Goal: Use online tool/utility: Use online tool/utility

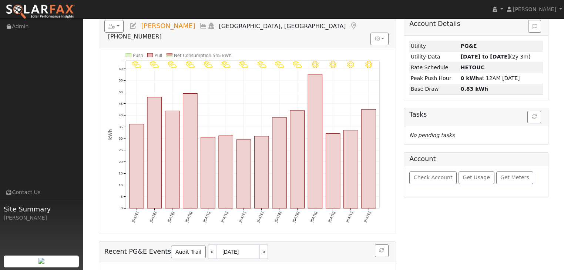
scroll to position [89, 0]
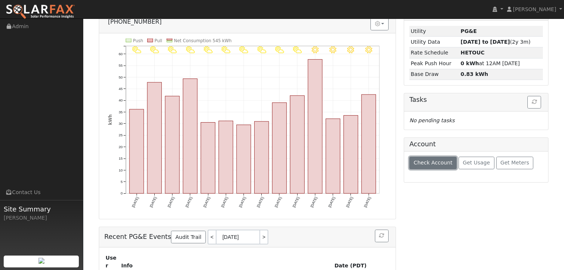
click at [424, 162] on span "Check Account" at bounding box center [433, 162] width 39 height 6
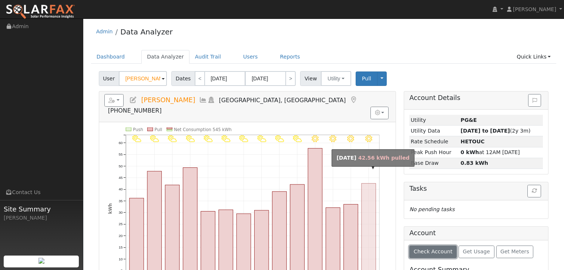
scroll to position [0, 0]
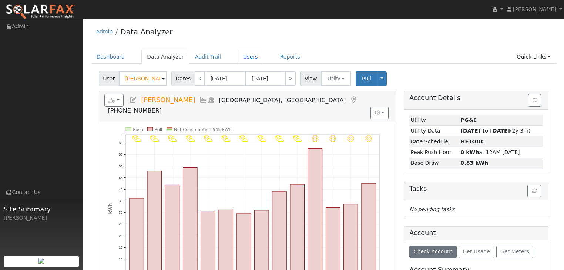
click at [238, 58] on link "Users" at bounding box center [251, 57] width 26 height 14
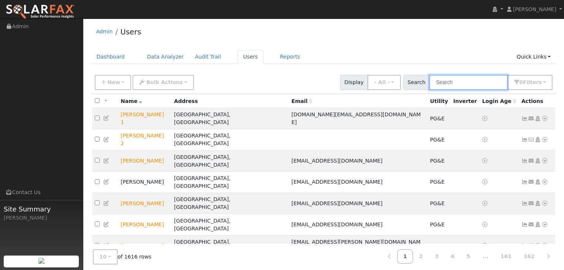
click at [445, 84] on input "text" at bounding box center [468, 82] width 78 height 15
click at [107, 56] on link "Dashboard" at bounding box center [111, 57] width 40 height 14
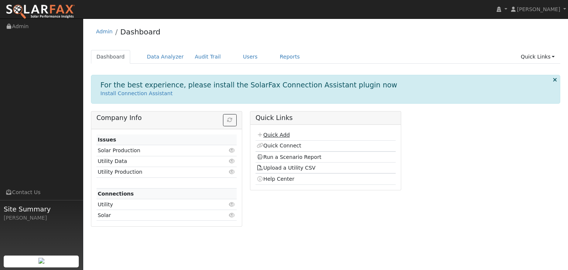
click at [268, 135] on link "Quick Add" at bounding box center [273, 135] width 33 height 6
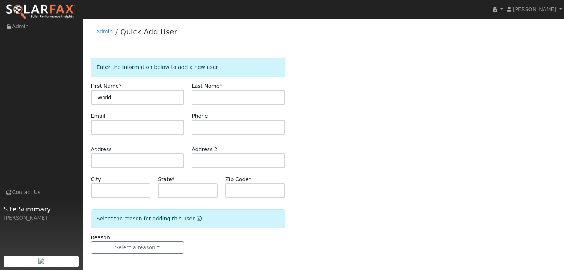
type input "World"
drag, startPoint x: 203, startPoint y: 94, endPoint x: 209, endPoint y: 96, distance: 5.8
click at [203, 94] on input "M" at bounding box center [238, 97] width 93 height 15
drag, startPoint x: 202, startPoint y: 96, endPoint x: 192, endPoint y: 95, distance: 9.6
click at [192, 95] on input "M" at bounding box center [238, 97] width 93 height 15
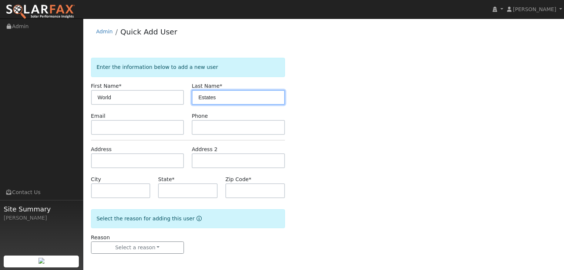
type input "Estates"
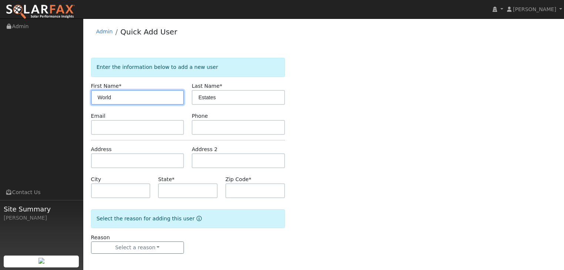
click at [134, 98] on input "World" at bounding box center [137, 97] width 93 height 15
type input "World Marine"
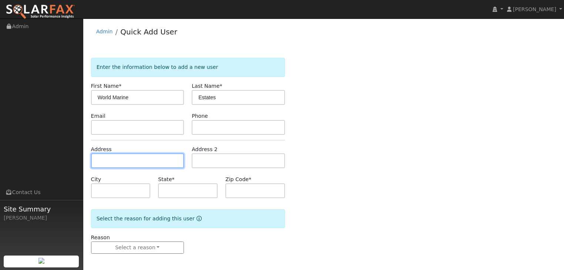
click at [114, 163] on input "text" at bounding box center [137, 160] width 93 height 15
click at [110, 156] on input "text" at bounding box center [137, 160] width 93 height 15
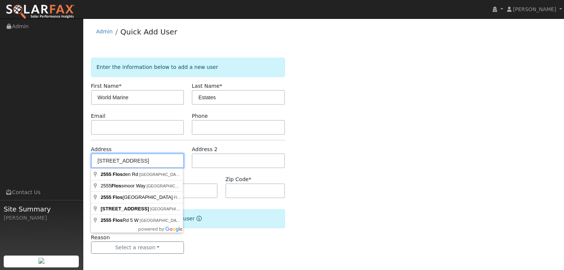
type input "2555 Flosden Road"
type input "American Canyon"
type input "CA"
type input "94503"
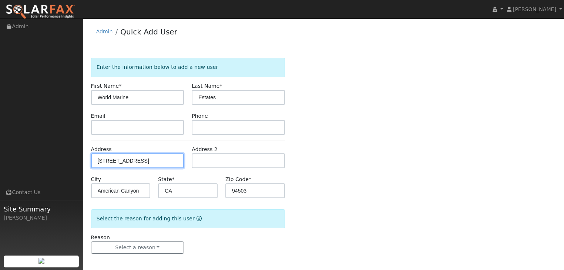
scroll to position [2, 0]
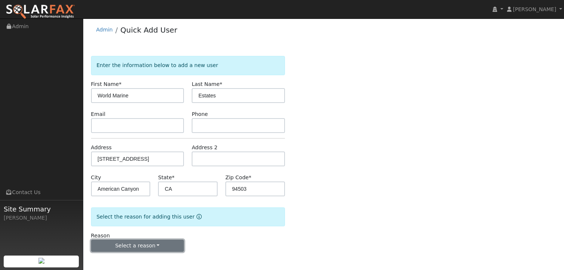
click at [157, 244] on button "Select a reason" at bounding box center [137, 245] width 93 height 13
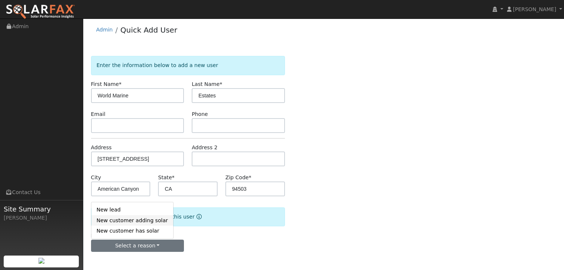
click at [112, 217] on link "New customer adding solar" at bounding box center [132, 220] width 82 height 10
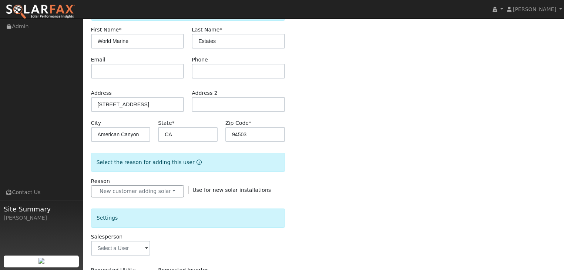
scroll to position [208, 0]
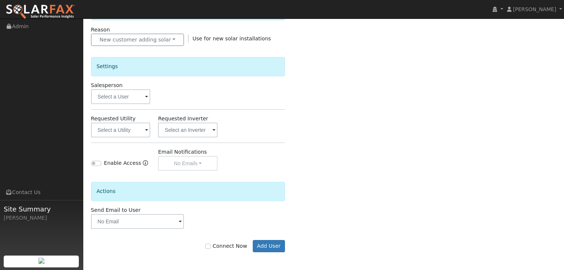
click at [147, 129] on span at bounding box center [146, 130] width 3 height 9
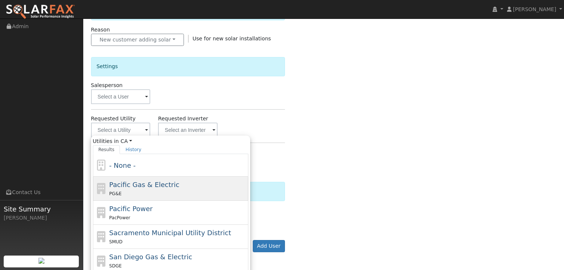
click at [128, 183] on span "Pacific Gas & Electric" at bounding box center [144, 185] width 70 height 8
type input "Pacific Gas & Electric"
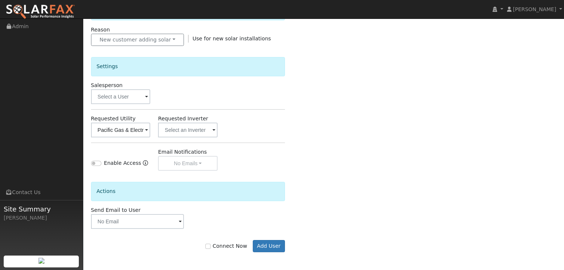
click at [147, 97] on span at bounding box center [146, 97] width 3 height 9
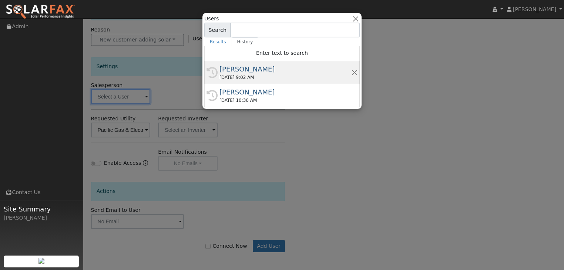
click at [232, 73] on div "[PERSON_NAME]" at bounding box center [285, 69] width 132 height 10
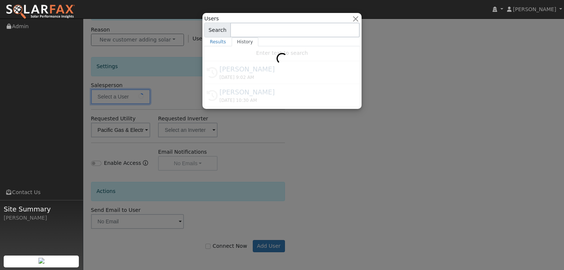
type input "[PERSON_NAME]"
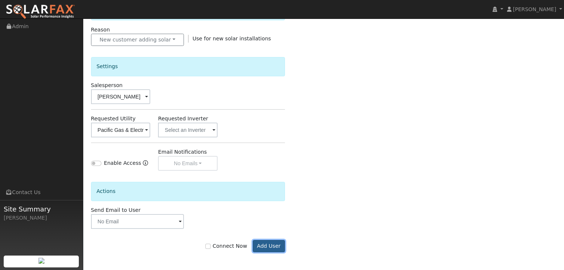
click at [271, 246] on button "Add User" at bounding box center [269, 246] width 32 height 13
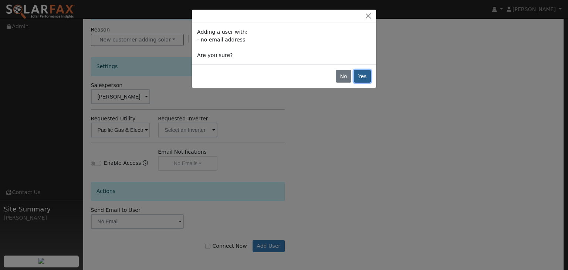
click at [360, 77] on button "Yes" at bounding box center [362, 76] width 17 height 13
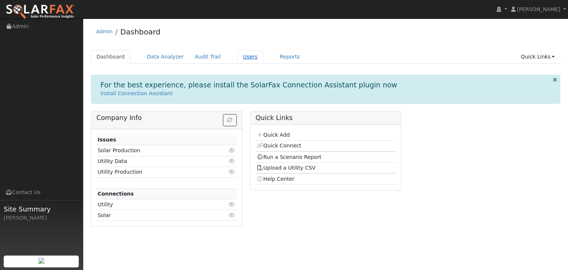
click at [238, 57] on link "Users" at bounding box center [251, 57] width 26 height 14
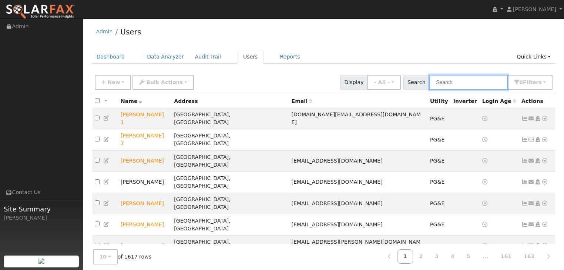
click at [444, 88] on input "text" at bounding box center [468, 82] width 78 height 15
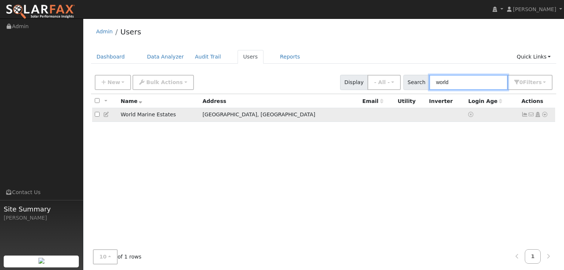
type input "world"
click at [544, 114] on icon at bounding box center [544, 114] width 7 height 5
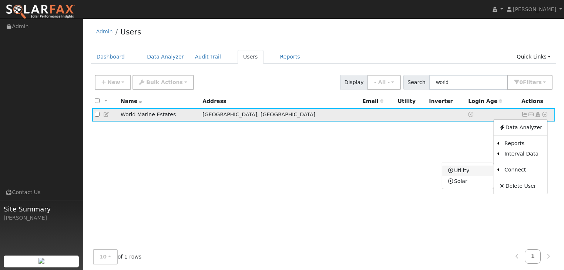
click at [474, 170] on link "Utility" at bounding box center [467, 170] width 51 height 10
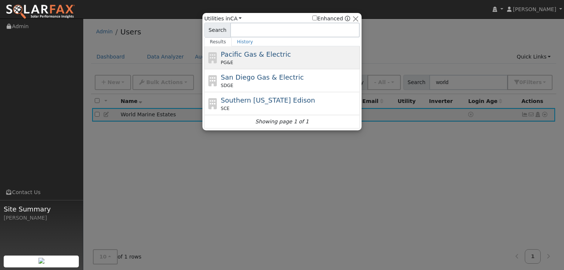
click at [247, 60] on div "PG&E" at bounding box center [289, 62] width 137 height 7
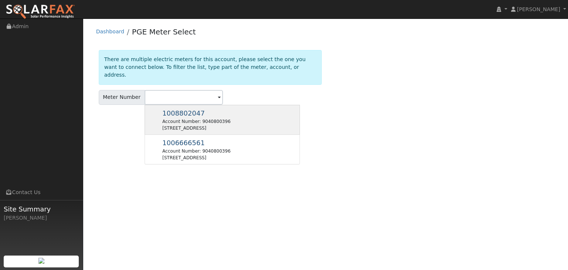
click at [179, 118] on div "Account Number: 9040800396" at bounding box center [196, 121] width 68 height 7
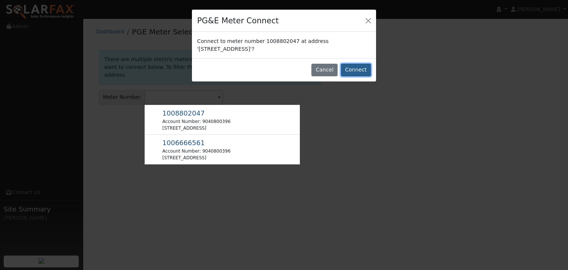
click at [358, 69] on button "Connect" at bounding box center [356, 70] width 30 height 13
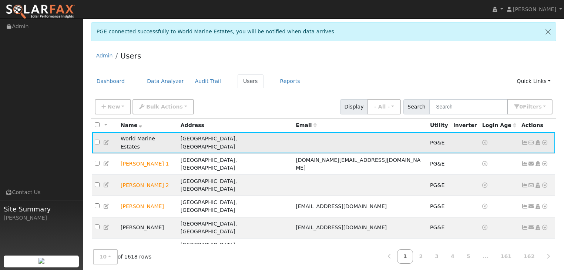
click at [545, 140] on icon at bounding box center [544, 142] width 7 height 5
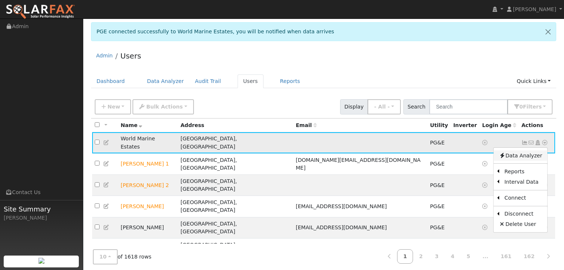
click at [524, 151] on link "Data Analyzer" at bounding box center [521, 155] width 54 height 10
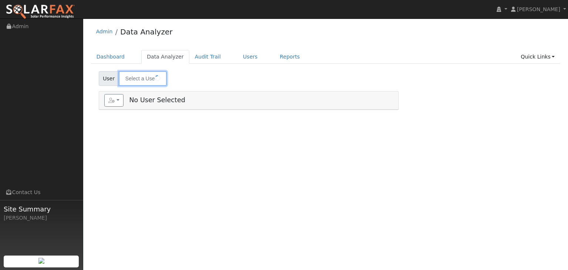
type input "World Marine Estates"
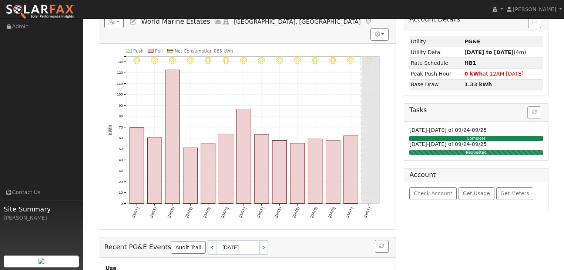
scroll to position [89, 0]
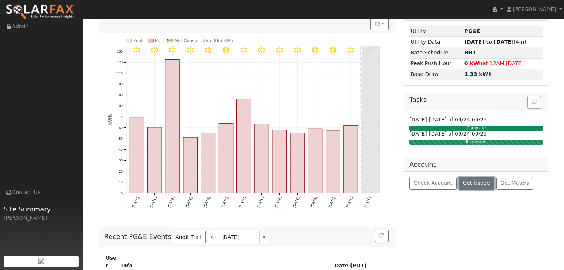
click at [467, 185] on span "Get Usage" at bounding box center [476, 183] width 27 height 6
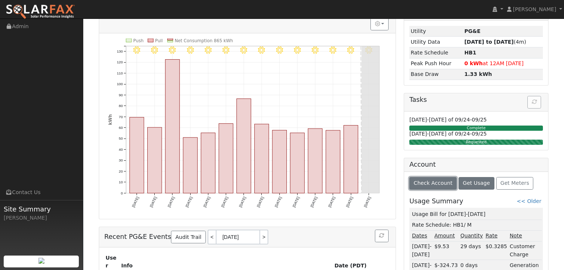
click at [426, 185] on button "Check Account" at bounding box center [432, 183] width 47 height 13
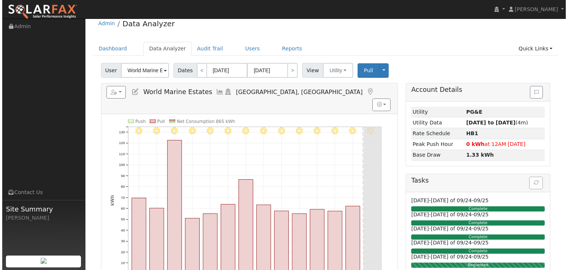
scroll to position [0, 0]
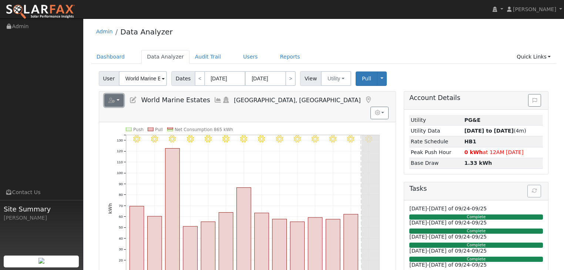
click at [118, 100] on button "button" at bounding box center [114, 100] width 20 height 13
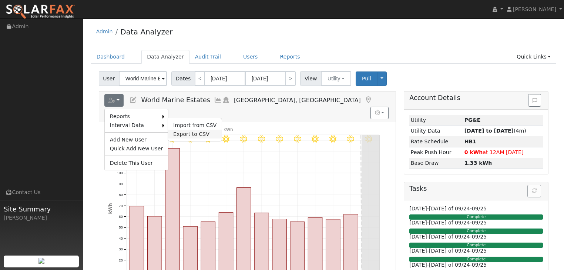
click at [185, 132] on link "Export to CSV" at bounding box center [195, 133] width 54 height 9
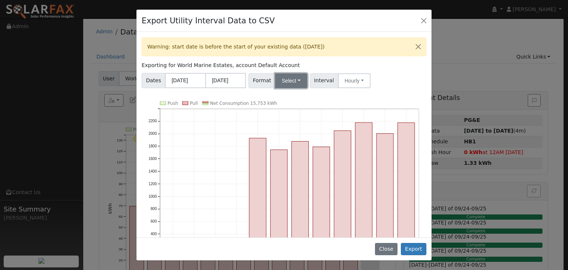
click at [293, 80] on button "Select" at bounding box center [291, 80] width 32 height 15
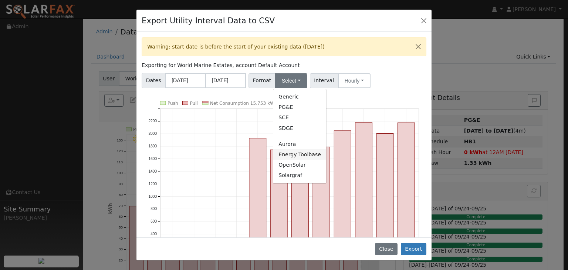
click at [283, 155] on link "Energy Toolbase" at bounding box center [299, 154] width 53 height 10
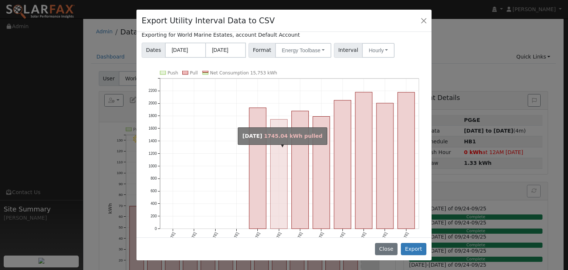
scroll to position [44, 0]
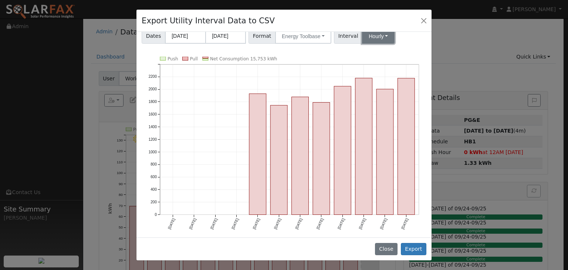
click at [378, 33] on button "Hourly" at bounding box center [378, 36] width 33 height 15
click at [368, 51] on link "15 Minute" at bounding box center [385, 52] width 51 height 10
click at [414, 249] on button "Export" at bounding box center [414, 249] width 26 height 13
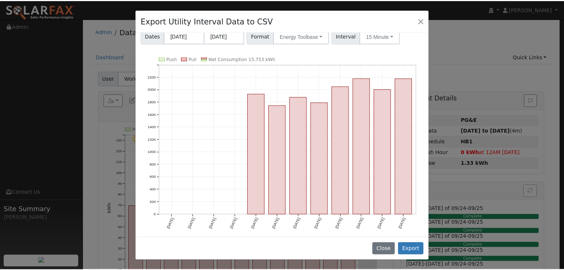
scroll to position [0, 0]
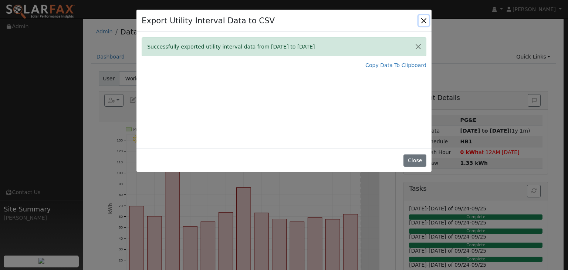
drag, startPoint x: 425, startPoint y: 20, endPoint x: 422, endPoint y: 25, distance: 6.1
click at [425, 20] on button "Close" at bounding box center [424, 20] width 10 height 10
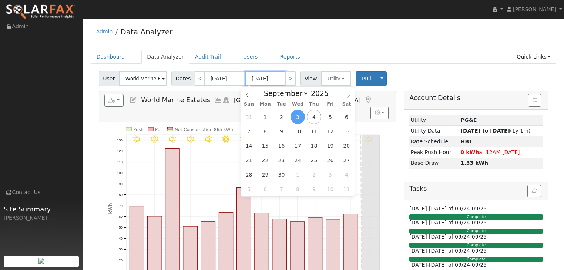
drag, startPoint x: 273, startPoint y: 77, endPoint x: 240, endPoint y: 76, distance: 32.9
click at [240, 76] on div "Dates < 08/21/2025 09/03/2025 >" at bounding box center [234, 78] width 127 height 15
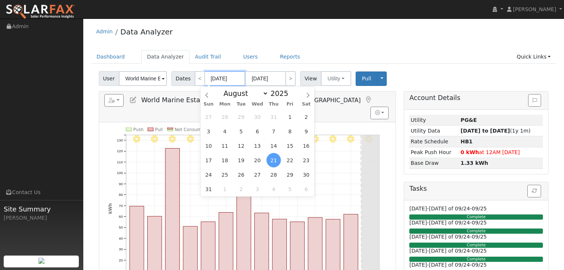
click at [222, 77] on input "08/21/2025" at bounding box center [225, 78] width 41 height 15
click at [290, 96] on span at bounding box center [292, 95] width 5 height 4
type input "2024"
click at [206, 188] on span "1" at bounding box center [208, 189] width 14 height 14
type input "09/01/2024"
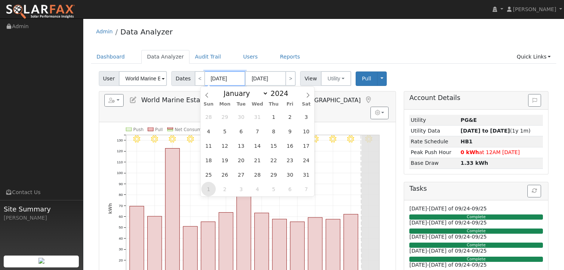
type input "09/30/2024"
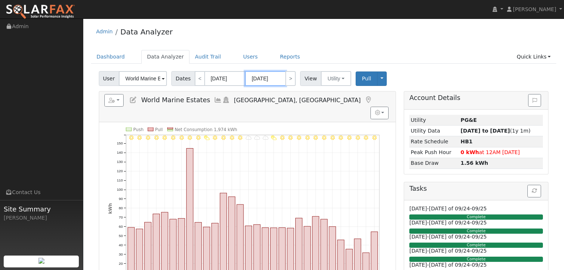
click at [272, 80] on input "09/30/2024" at bounding box center [265, 78] width 41 height 15
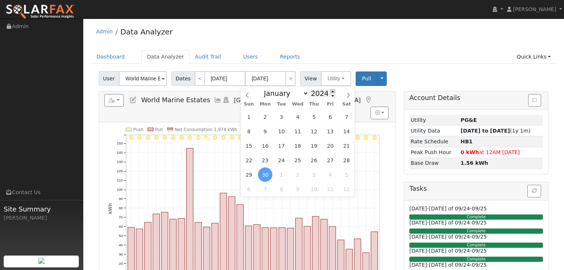
click at [330, 92] on span at bounding box center [332, 91] width 5 height 4
type input "2025"
click at [250, 117] on span "31" at bounding box center [249, 117] width 14 height 14
type input "[DATE]"
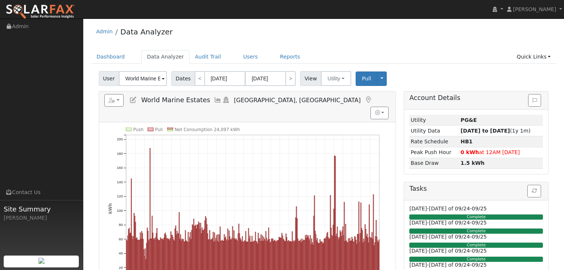
click at [309, 54] on ul "Dashboard Data Analyzer Audit Trail Users Reports Quick Links Quick Add Quick C…" at bounding box center [323, 57] width 465 height 14
click at [362, 80] on span "Pull" at bounding box center [366, 78] width 9 height 6
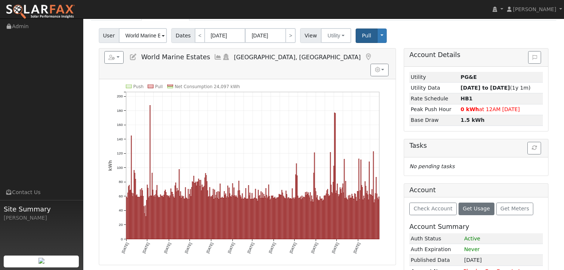
scroll to position [30, 0]
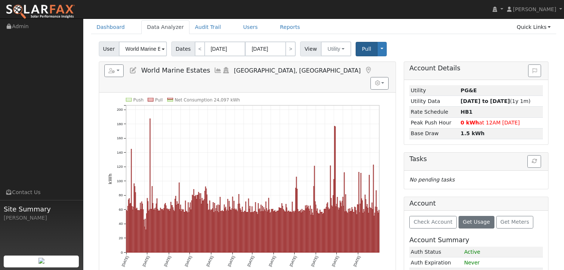
click at [405, 37] on div "Dashboard Data Analyzer Audit Trail Users Reports Quick Links Quick Add Quick C…" at bounding box center [323, 30] width 465 height 21
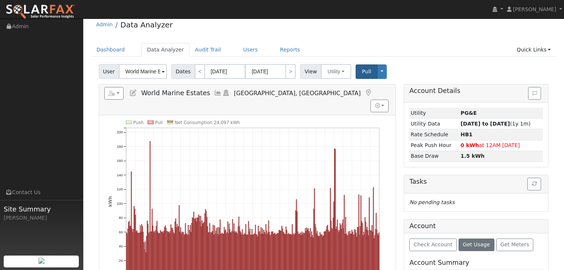
scroll to position [0, 0]
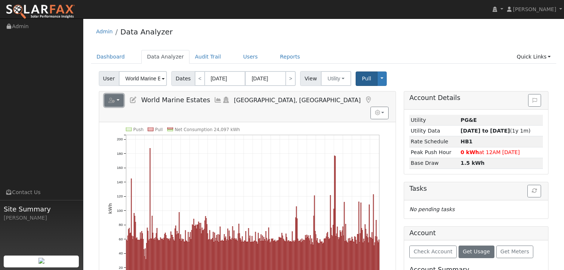
click at [118, 98] on button "button" at bounding box center [114, 100] width 20 height 13
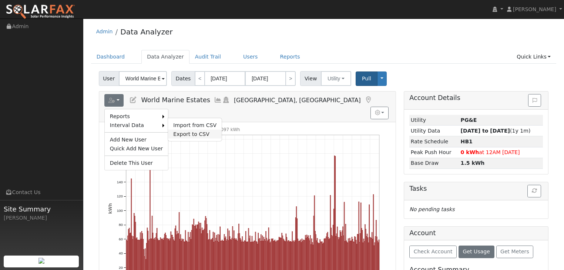
click at [176, 132] on link "Export to CSV" at bounding box center [195, 133] width 54 height 9
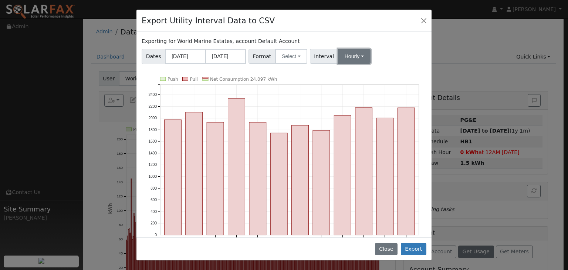
click at [354, 56] on button "Hourly" at bounding box center [354, 56] width 33 height 15
click at [346, 74] on link "15 Minute" at bounding box center [361, 72] width 51 height 10
click at [294, 55] on button "Select" at bounding box center [291, 56] width 32 height 15
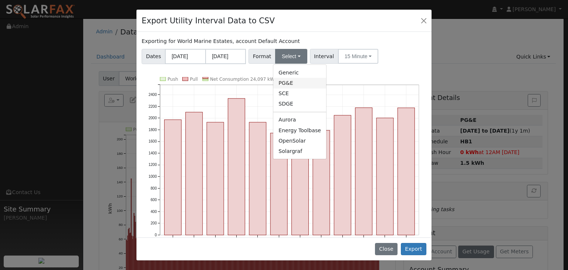
click at [284, 84] on link "PG&E" at bounding box center [299, 83] width 53 height 10
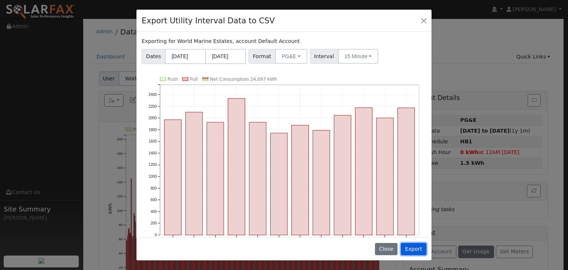
click at [418, 250] on button "Export" at bounding box center [414, 249] width 26 height 13
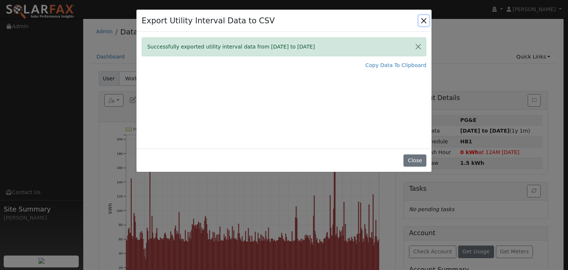
drag, startPoint x: 423, startPoint y: 18, endPoint x: 399, endPoint y: 26, distance: 25.3
click at [423, 18] on button "Close" at bounding box center [424, 20] width 10 height 10
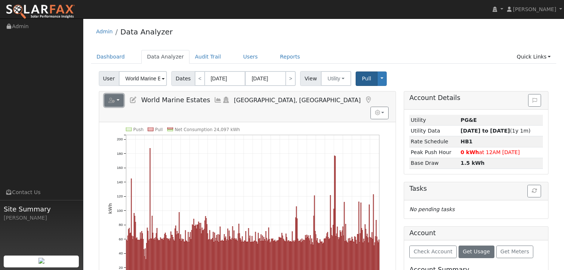
click at [118, 98] on button "button" at bounding box center [114, 100] width 20 height 13
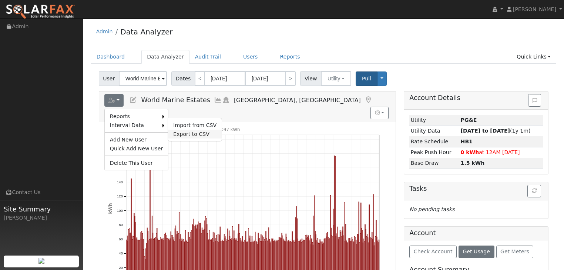
click at [178, 130] on link "Export to CSV" at bounding box center [195, 133] width 54 height 9
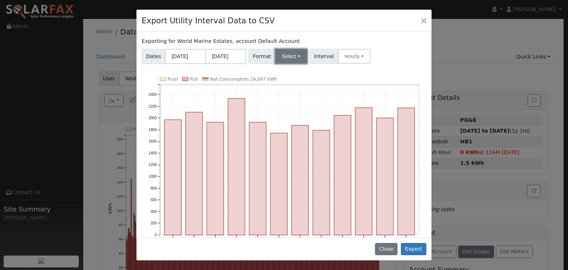
click at [295, 56] on button "Select" at bounding box center [291, 56] width 32 height 15
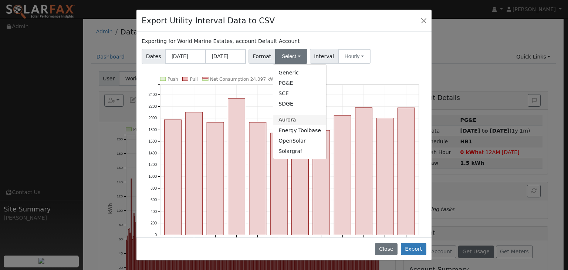
click at [283, 120] on link "Aurora" at bounding box center [299, 120] width 53 height 10
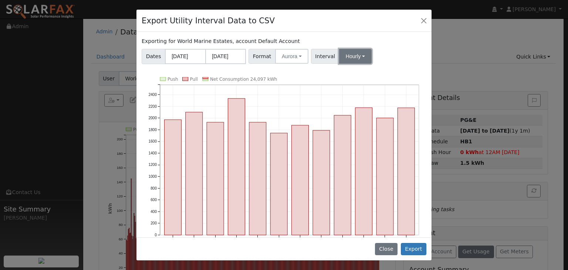
click at [356, 55] on button "Hourly" at bounding box center [355, 56] width 33 height 15
click at [345, 73] on link "15 Minute" at bounding box center [362, 72] width 51 height 10
click at [418, 249] on button "Export" at bounding box center [414, 249] width 26 height 13
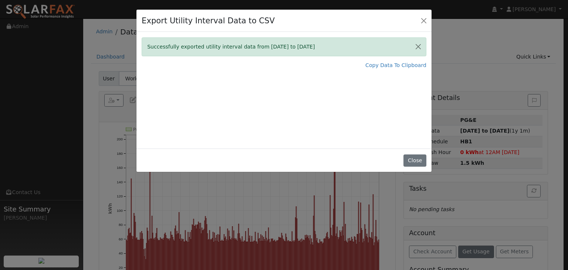
click at [346, 120] on div "Successfully exported utility interval data from 09/01/24 to 08/31/25 Copy Data…" at bounding box center [284, 90] width 295 height 117
click at [389, 65] on link "Copy Data To Clipboard" at bounding box center [396, 65] width 61 height 8
click at [417, 159] on button "Close" at bounding box center [415, 160] width 23 height 13
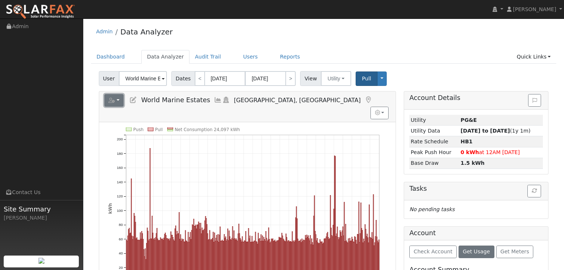
click at [116, 101] on button "button" at bounding box center [114, 100] width 20 height 13
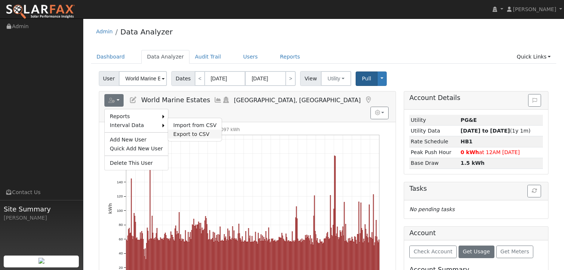
click at [179, 132] on link "Export to CSV" at bounding box center [195, 133] width 54 height 9
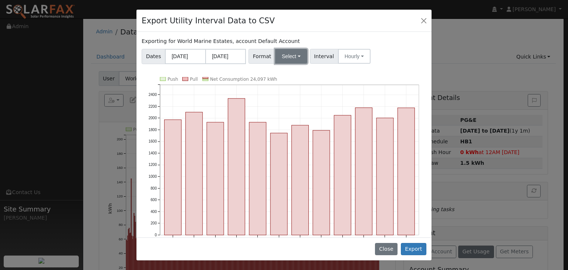
click at [292, 55] on button "Select" at bounding box center [291, 56] width 32 height 15
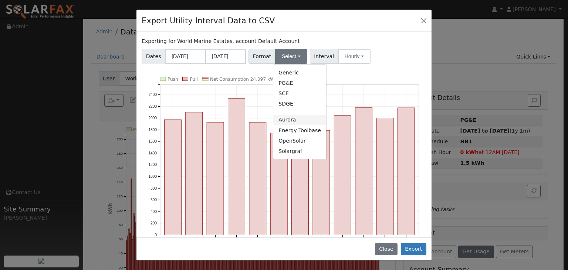
click at [283, 121] on link "Aurora" at bounding box center [299, 120] width 53 height 10
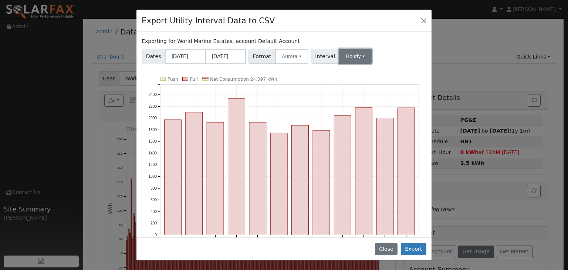
click at [355, 55] on button "Hourly" at bounding box center [355, 56] width 33 height 15
click at [349, 72] on link "15 Minute" at bounding box center [362, 72] width 51 height 10
click at [416, 251] on button "Export" at bounding box center [414, 249] width 26 height 13
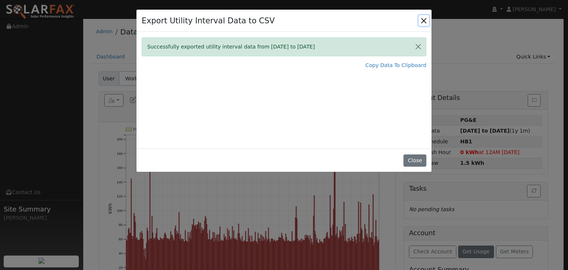
drag, startPoint x: 426, startPoint y: 19, endPoint x: 444, endPoint y: 9, distance: 20.9
click at [426, 19] on button "Close" at bounding box center [424, 20] width 10 height 10
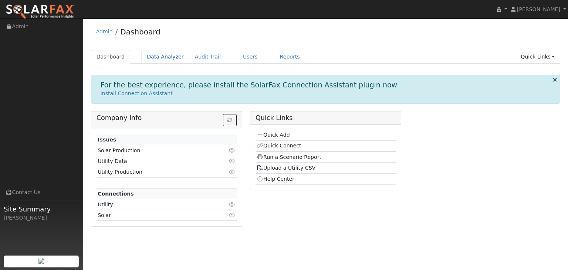
click at [158, 55] on link "Data Analyzer" at bounding box center [165, 57] width 48 height 14
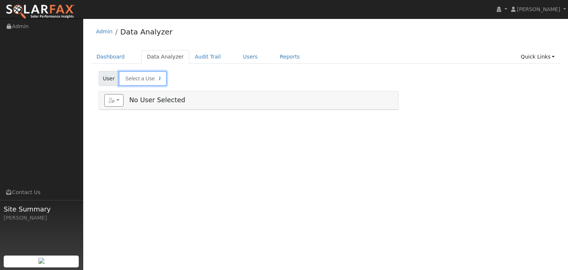
type input "World Marine Estates"
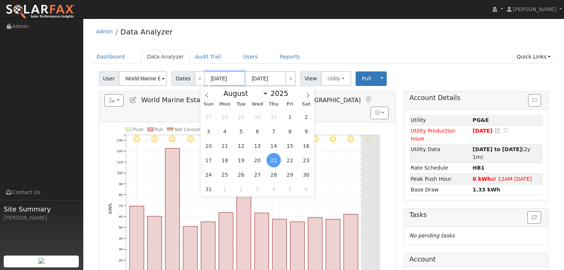
click at [216, 77] on input "08/21/2025" at bounding box center [225, 78] width 41 height 15
click at [290, 97] on span at bounding box center [292, 95] width 5 height 4
type input "2024"
click at [208, 189] on span "1" at bounding box center [208, 189] width 14 height 14
type input "[DATE]"
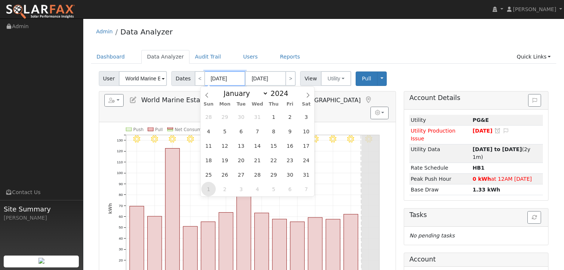
type input "[DATE]"
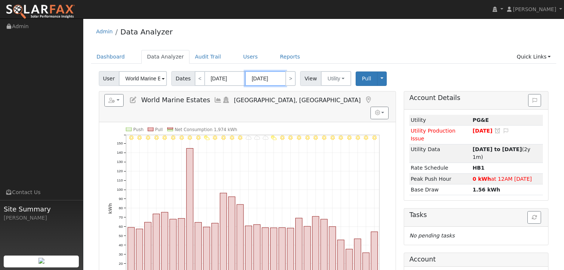
click at [264, 78] on input "[DATE]" at bounding box center [265, 78] width 41 height 15
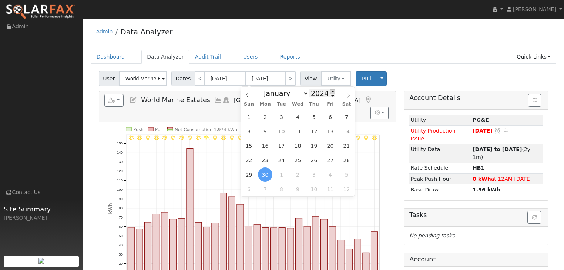
click at [330, 92] on span at bounding box center [332, 91] width 5 height 4
type input "2025"
click at [251, 116] on span "31" at bounding box center [249, 117] width 14 height 14
type input "[DATE]"
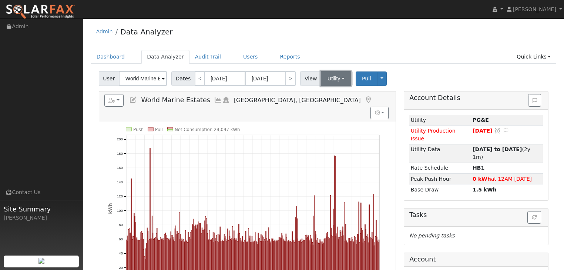
click at [337, 78] on button "Utility" at bounding box center [336, 78] width 30 height 15
click at [118, 99] on button "button" at bounding box center [114, 100] width 20 height 13
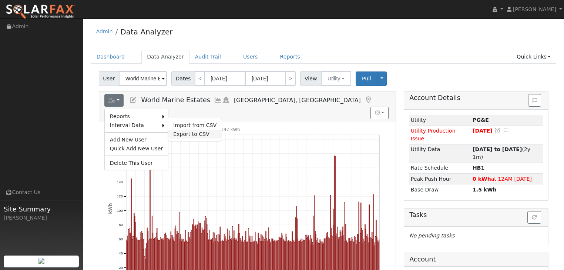
click at [176, 132] on link "Export to CSV" at bounding box center [195, 133] width 54 height 9
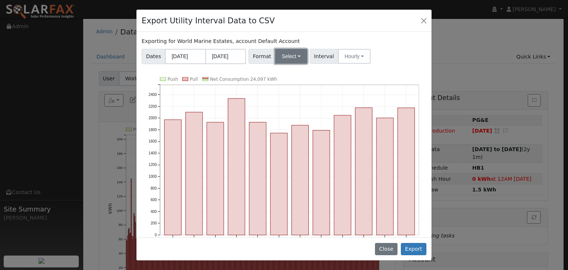
click at [295, 54] on button "Select" at bounding box center [291, 56] width 32 height 15
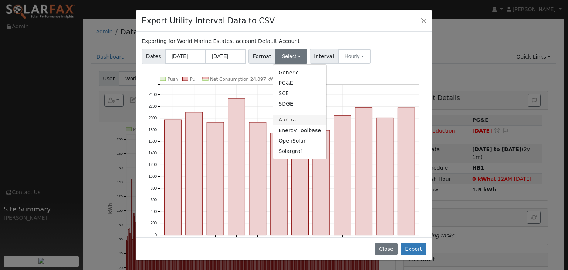
click at [283, 123] on link "Aurora" at bounding box center [299, 120] width 53 height 10
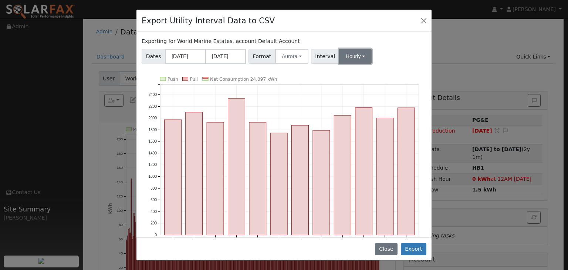
click at [356, 55] on button "Hourly" at bounding box center [355, 56] width 33 height 15
click at [347, 71] on link "15 Minute" at bounding box center [362, 72] width 51 height 10
click at [417, 252] on button "Export" at bounding box center [414, 249] width 26 height 13
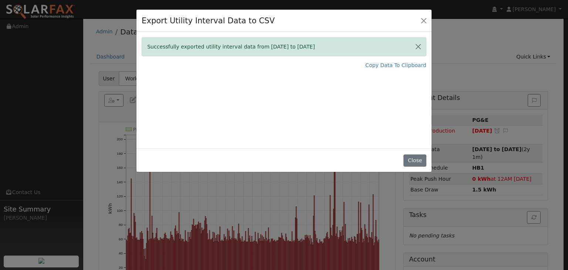
click at [482, 32] on div "Export Utility Interval Data to CSV Successfully exported utility interval data…" at bounding box center [284, 135] width 568 height 270
click at [416, 166] on button "Close" at bounding box center [415, 160] width 23 height 13
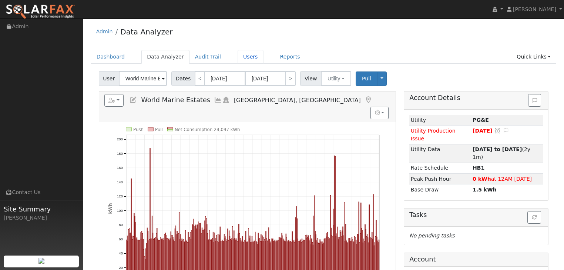
click at [240, 56] on link "Users" at bounding box center [251, 57] width 26 height 14
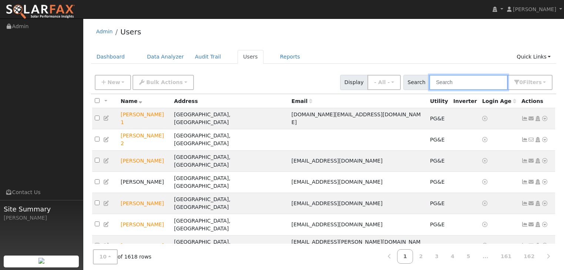
click at [440, 80] on input "text" at bounding box center [468, 82] width 78 height 15
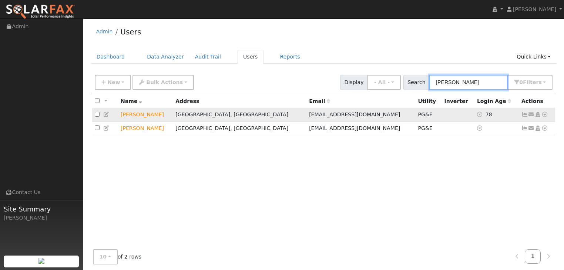
type input "melissa"
click at [543, 115] on icon at bounding box center [544, 114] width 7 height 5
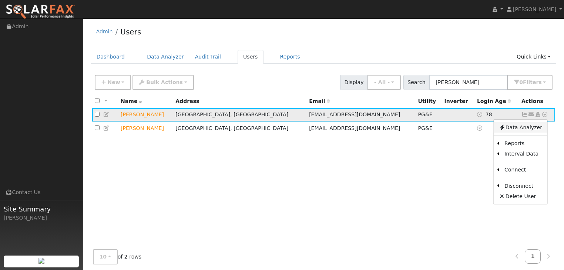
click at [524, 129] on link "Data Analyzer" at bounding box center [521, 127] width 54 height 10
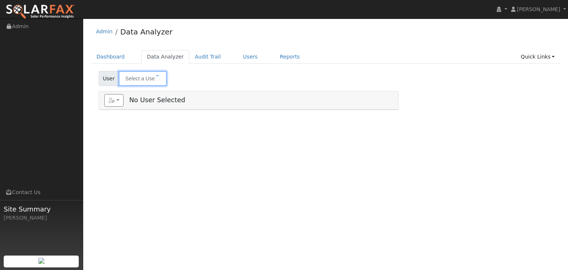
type input "[PERSON_NAME]"
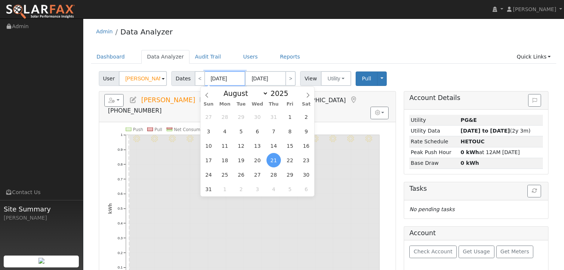
click at [210, 78] on input "[DATE]" at bounding box center [225, 78] width 41 height 15
click at [290, 97] on span at bounding box center [292, 95] width 5 height 4
type input "2024"
click at [209, 188] on span "1" at bounding box center [208, 189] width 14 height 14
type input "[DATE]"
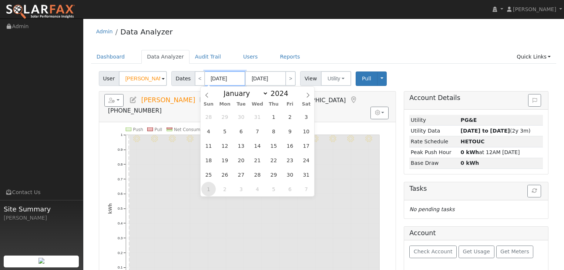
type input "[DATE]"
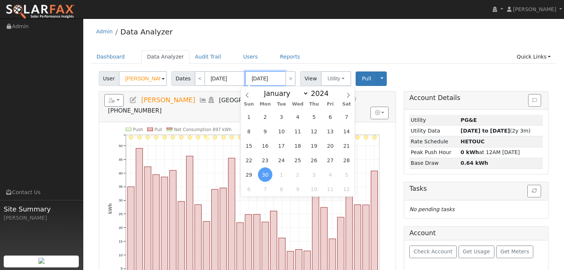
click at [276, 77] on input "[DATE]" at bounding box center [265, 78] width 41 height 15
click at [330, 92] on span at bounding box center [332, 91] width 5 height 4
type input "2025"
click at [248, 115] on span "31" at bounding box center [249, 117] width 14 height 14
type input "[DATE]"
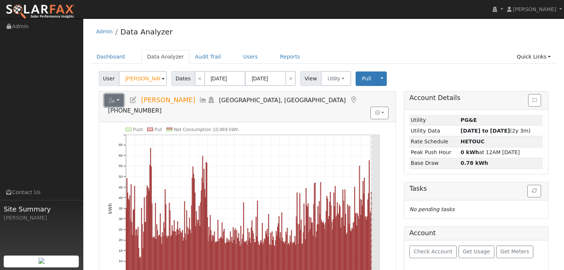
click at [117, 100] on button "button" at bounding box center [114, 100] width 20 height 13
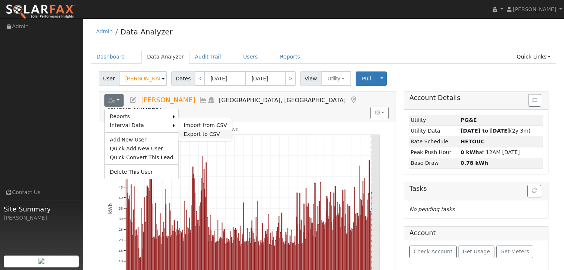
click at [189, 129] on link "Export to CSV" at bounding box center [205, 133] width 54 height 9
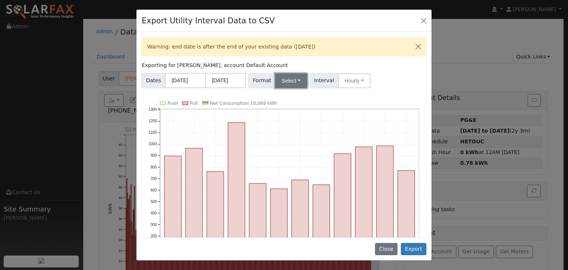
click at [296, 79] on button "Select" at bounding box center [291, 80] width 32 height 15
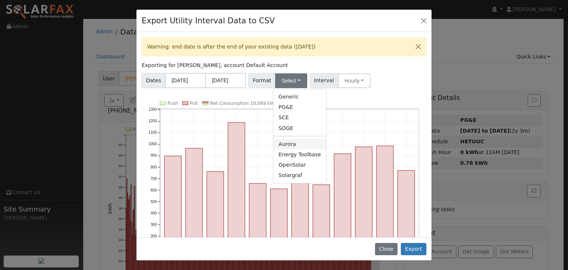
click at [281, 145] on link "Aurora" at bounding box center [299, 144] width 53 height 10
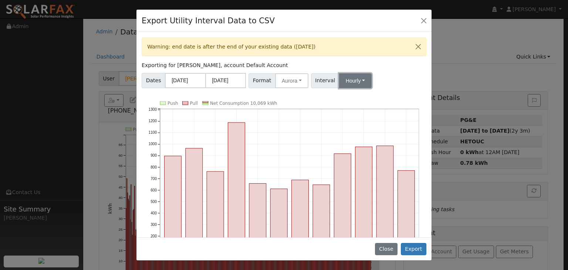
click at [359, 80] on button "Hourly" at bounding box center [355, 80] width 33 height 15
click at [343, 97] on link "15 Minute" at bounding box center [362, 97] width 51 height 10
click at [414, 251] on button "Export" at bounding box center [414, 249] width 26 height 13
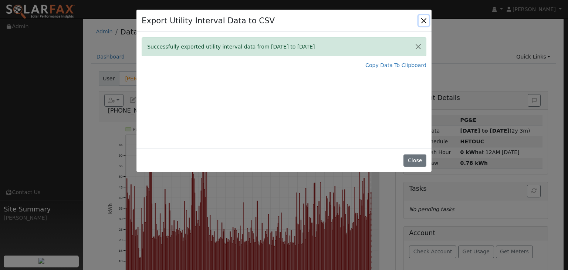
click at [425, 19] on button "Close" at bounding box center [424, 20] width 10 height 10
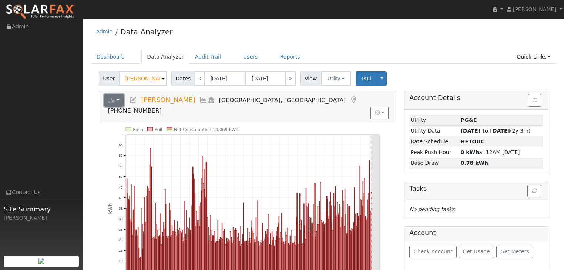
click at [117, 99] on button "button" at bounding box center [114, 100] width 20 height 13
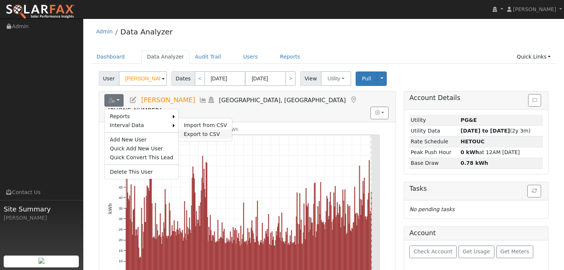
click at [189, 132] on link "Export to CSV" at bounding box center [205, 133] width 54 height 9
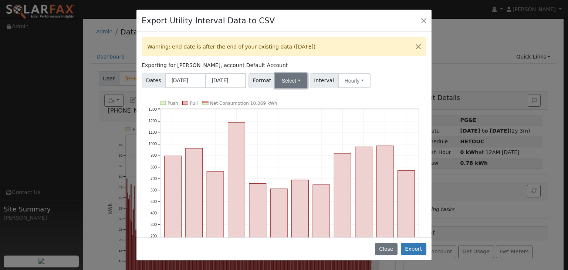
click at [293, 80] on button "Select" at bounding box center [291, 80] width 32 height 15
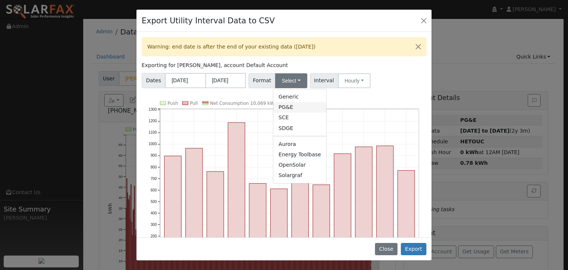
click at [283, 106] on link "PG&E" at bounding box center [299, 107] width 53 height 10
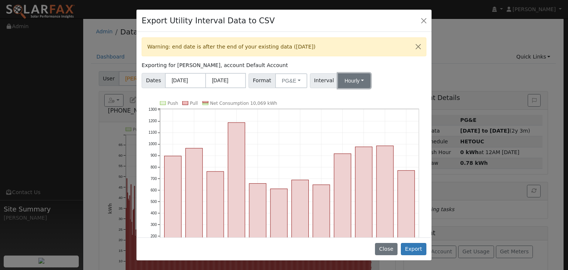
click at [354, 79] on button "Hourly" at bounding box center [354, 80] width 33 height 15
click at [344, 95] on link "15 Minute" at bounding box center [361, 97] width 51 height 10
click at [417, 248] on button "Export" at bounding box center [414, 249] width 26 height 13
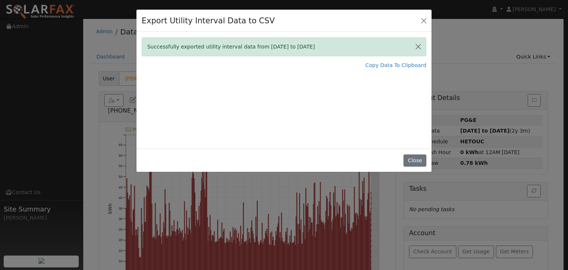
click at [468, 203] on div "Export Utility Interval Data to CSV Successfully exported utility interval data…" at bounding box center [284, 135] width 568 height 270
click at [411, 201] on div "Export Utility Interval Data to CSV Successfully exported utility interval data…" at bounding box center [284, 135] width 568 height 270
click at [420, 161] on button "Close" at bounding box center [415, 160] width 23 height 13
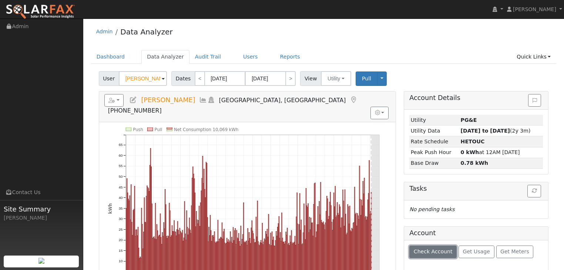
click at [431, 252] on span "Check Account" at bounding box center [433, 251] width 39 height 6
click at [162, 79] on span at bounding box center [163, 79] width 3 height 9
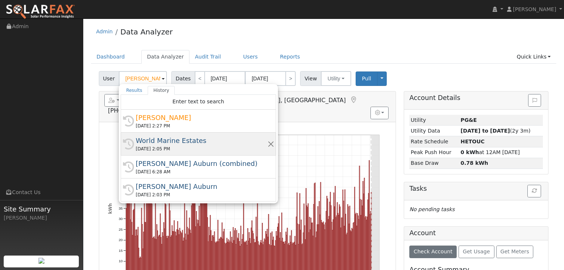
click at [149, 142] on div "World Marine Estates" at bounding box center [202, 140] width 132 height 10
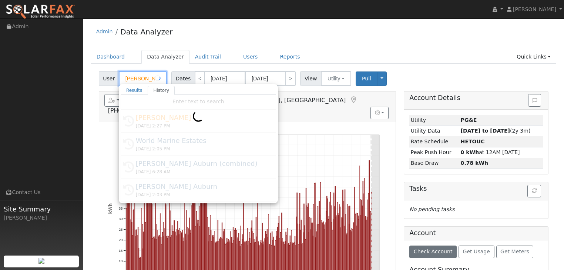
type input "World Marine Estates"
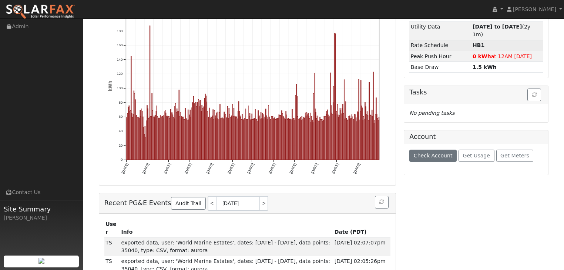
scroll to position [148, 0]
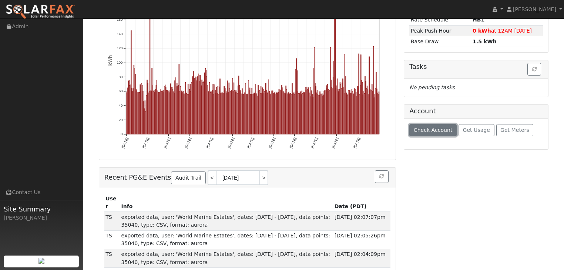
click at [426, 127] on span "Check Account" at bounding box center [433, 130] width 39 height 6
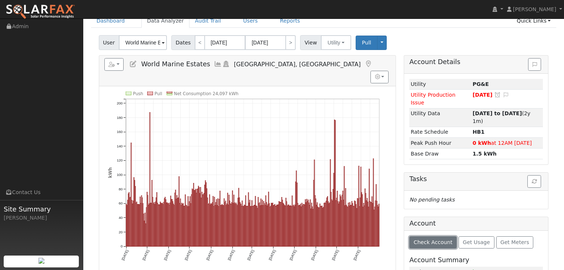
scroll to position [30, 0]
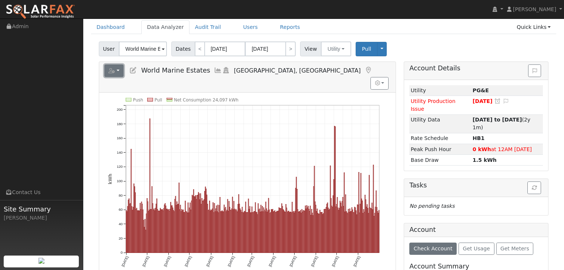
click at [120, 70] on button "button" at bounding box center [114, 70] width 20 height 13
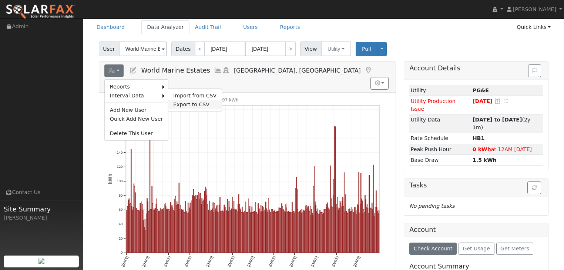
click at [178, 101] on link "Export to CSV" at bounding box center [195, 104] width 54 height 9
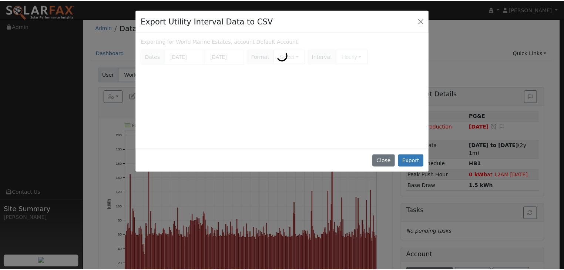
scroll to position [0, 0]
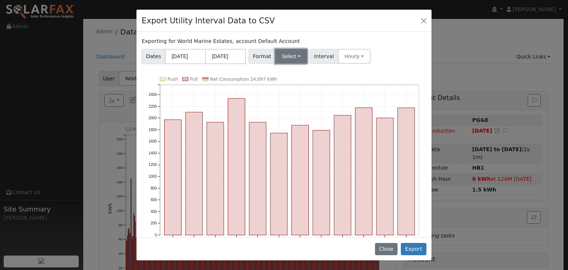
click at [294, 53] on button "Select" at bounding box center [291, 56] width 32 height 15
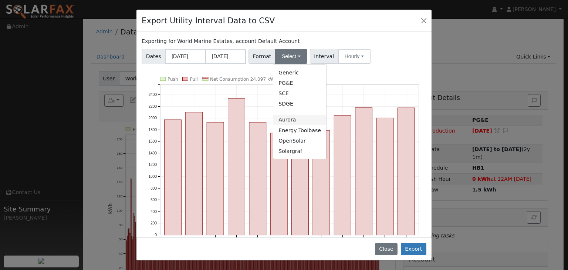
click at [279, 121] on link "Aurora" at bounding box center [299, 120] width 53 height 10
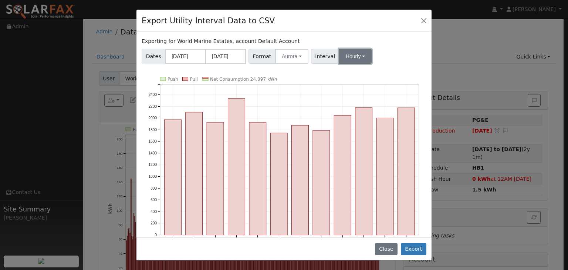
click at [356, 57] on button "Hourly" at bounding box center [355, 56] width 33 height 15
click at [347, 72] on link "15 Minute" at bounding box center [362, 72] width 51 height 10
click at [418, 249] on button "Export" at bounding box center [414, 249] width 26 height 13
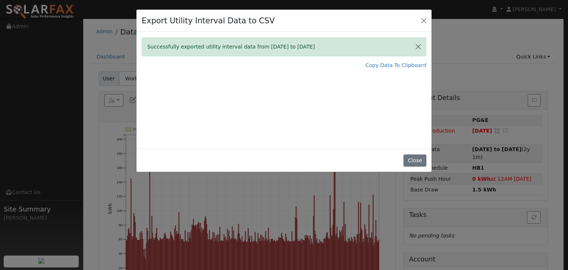
drag, startPoint x: 491, startPoint y: 58, endPoint x: 488, endPoint y: 62, distance: 5.0
click at [491, 58] on div "Export Utility Interval Data to CSV Successfully exported utility interval data…" at bounding box center [284, 135] width 568 height 270
click at [422, 18] on button "Close" at bounding box center [424, 20] width 10 height 10
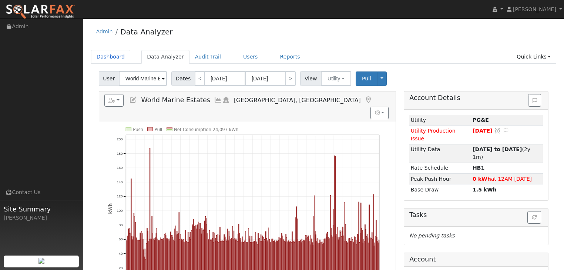
click at [105, 57] on link "Dashboard" at bounding box center [111, 57] width 40 height 14
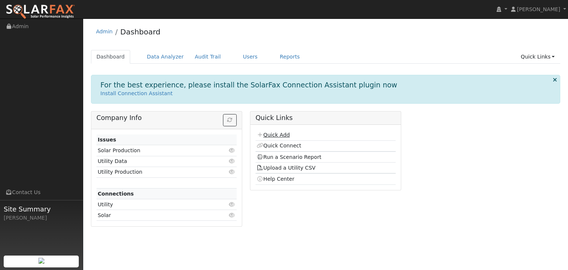
click at [276, 132] on link "Quick Add" at bounding box center [273, 135] width 33 height 6
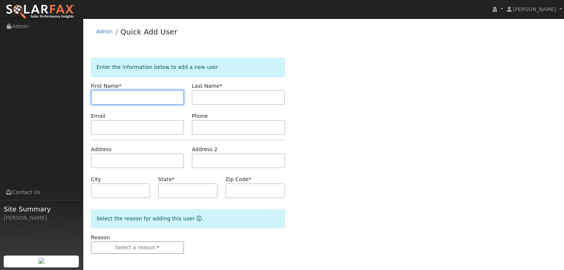
drag, startPoint x: 104, startPoint y: 98, endPoint x: 110, endPoint y: 102, distance: 7.4
click at [104, 98] on input "text" at bounding box center [137, 97] width 93 height 15
type input "[PERSON_NAME]"
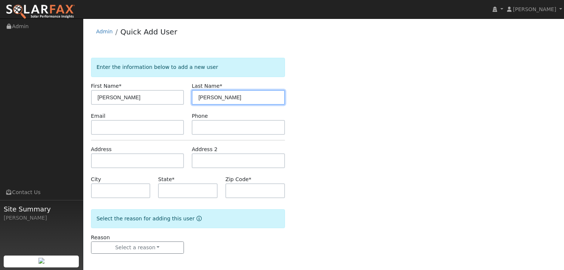
type input "[PERSON_NAME]"
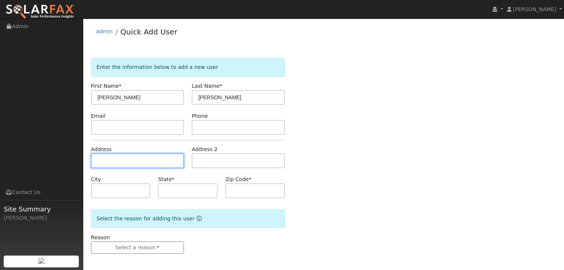
click at [105, 162] on input "text" at bounding box center [137, 160] width 93 height 15
type input "13950 [US_STATE] 160"
type input "[GEOGRAPHIC_DATA]"
type input "CA"
type input "95690"
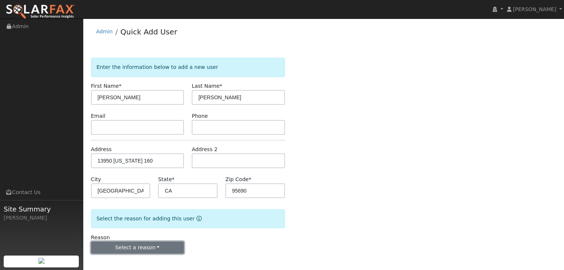
click at [161, 249] on button "Select a reason" at bounding box center [137, 247] width 93 height 13
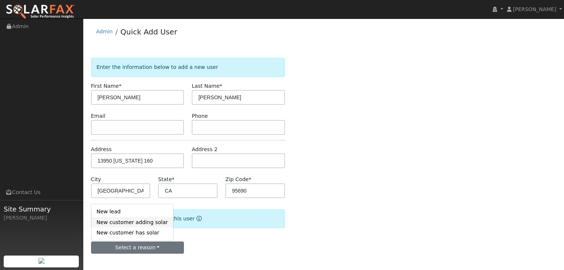
click at [128, 226] on link "New customer adding solar" at bounding box center [132, 222] width 82 height 10
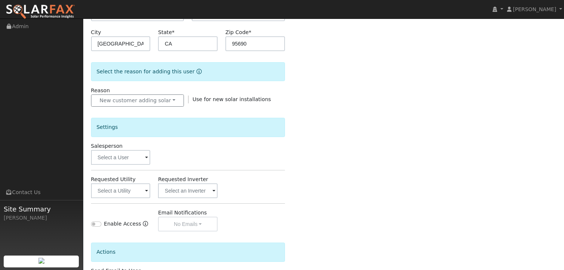
scroll to position [148, 0]
click at [120, 157] on input "text" at bounding box center [121, 156] width 60 height 15
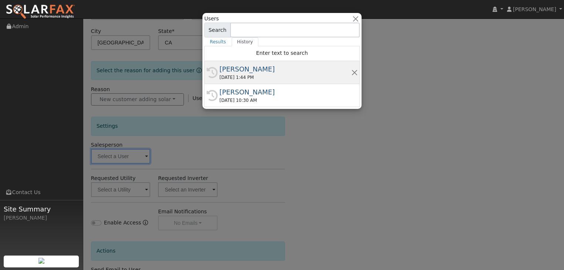
click at [249, 73] on div "[PERSON_NAME]" at bounding box center [285, 69] width 132 height 10
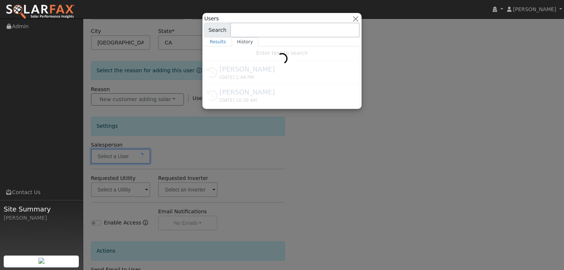
type input "[PERSON_NAME]"
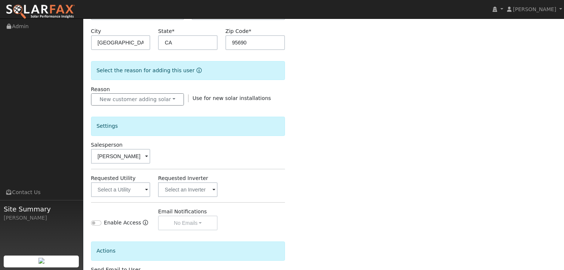
click at [147, 190] on span at bounding box center [146, 190] width 3 height 9
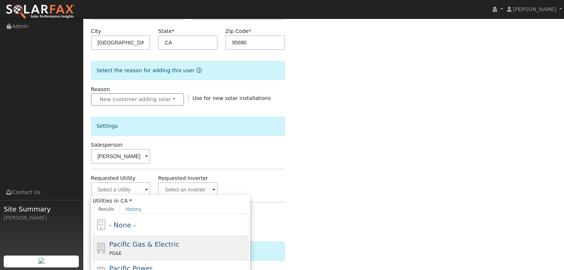
click at [119, 245] on span "Pacific Gas & Electric" at bounding box center [144, 244] width 70 height 8
type input "Pacific Gas & Electric"
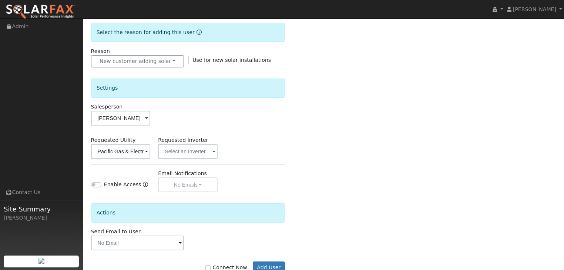
scroll to position [208, 0]
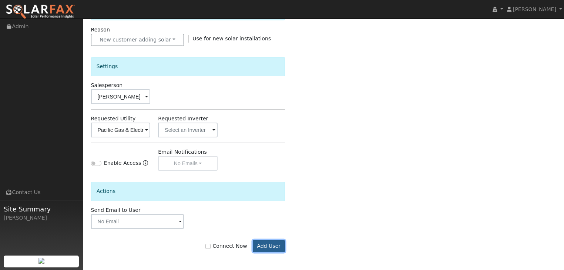
click at [268, 246] on button "Add User" at bounding box center [269, 246] width 32 height 13
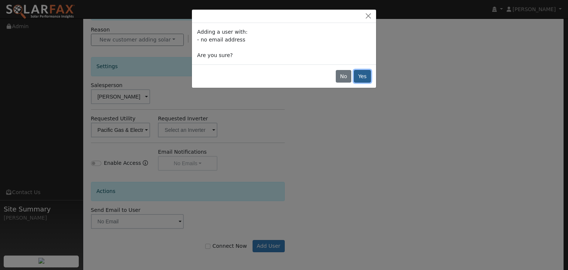
click at [366, 78] on button "Yes" at bounding box center [362, 76] width 17 height 13
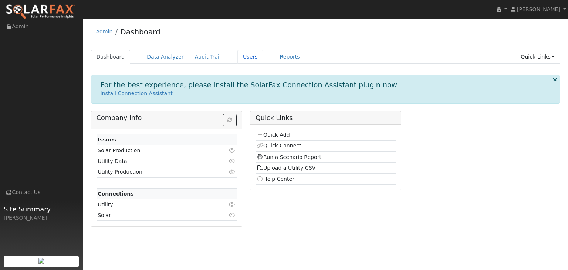
click at [238, 58] on link "Users" at bounding box center [251, 57] width 26 height 14
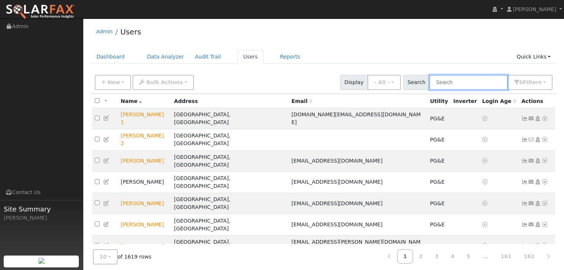
click at [454, 80] on input "text" at bounding box center [468, 82] width 78 height 15
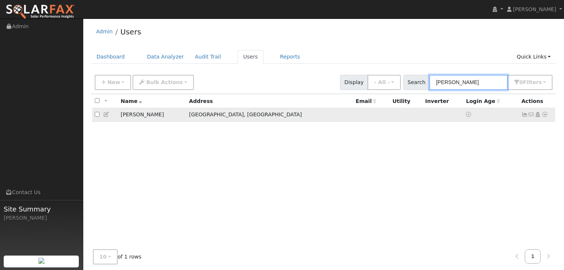
type input "[PERSON_NAME]"
click at [543, 115] on icon at bounding box center [544, 114] width 7 height 5
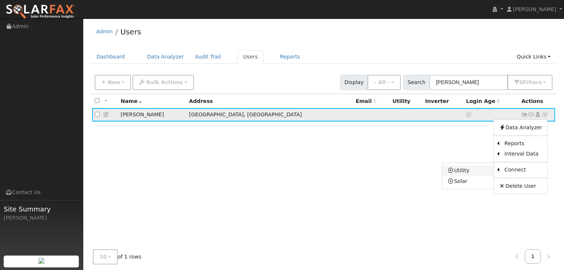
click at [463, 169] on link "Utility" at bounding box center [467, 170] width 51 height 10
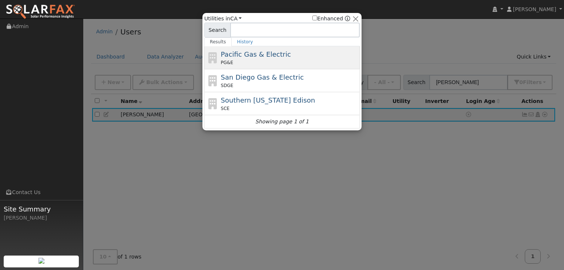
click at [234, 55] on span "Pacific Gas & Electric" at bounding box center [256, 54] width 70 height 8
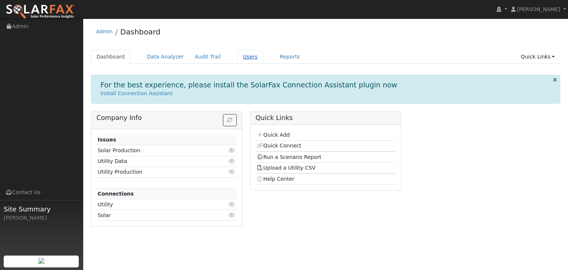
click at [238, 63] on link "Users" at bounding box center [251, 57] width 26 height 14
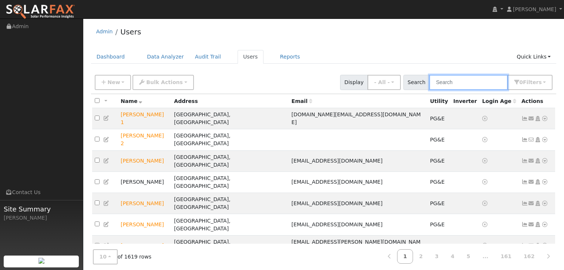
click at [448, 80] on input "text" at bounding box center [468, 82] width 78 height 15
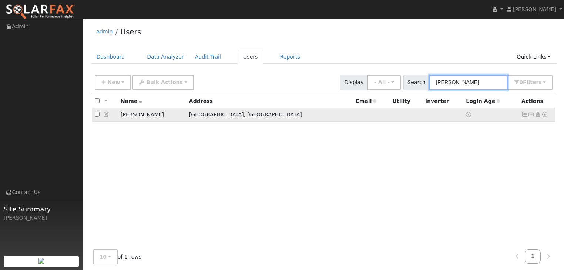
type input "[PERSON_NAME]"
click at [546, 114] on icon at bounding box center [544, 114] width 7 height 5
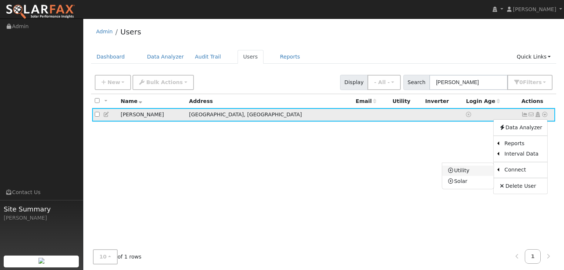
click at [461, 172] on link "Utility" at bounding box center [467, 170] width 51 height 10
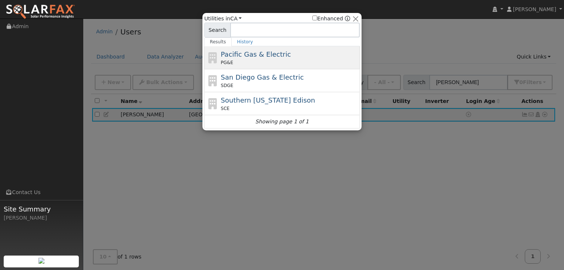
click at [252, 57] on span "Pacific Gas & Electric" at bounding box center [256, 54] width 70 height 8
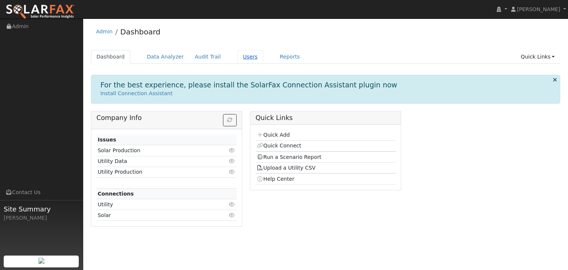
click at [238, 57] on link "Users" at bounding box center [251, 57] width 26 height 14
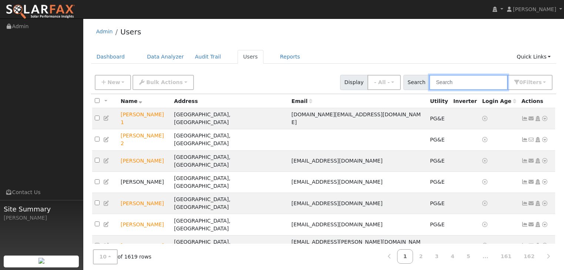
click at [457, 81] on input "text" at bounding box center [468, 82] width 78 height 15
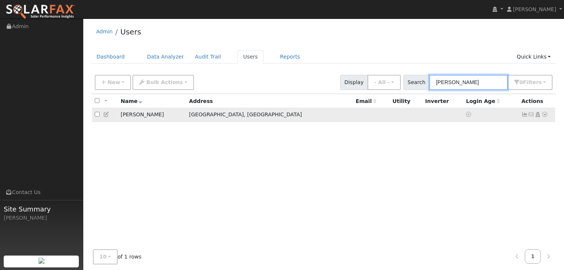
type input "rusty"
click at [545, 115] on icon at bounding box center [544, 114] width 7 height 5
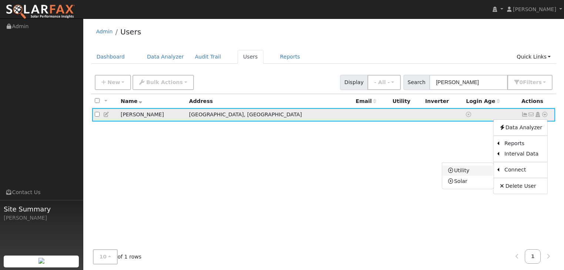
click at [460, 169] on link "Utility" at bounding box center [467, 170] width 51 height 10
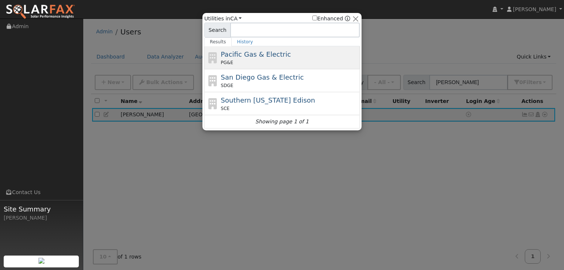
click at [237, 55] on span "Pacific Gas & Electric" at bounding box center [256, 54] width 70 height 8
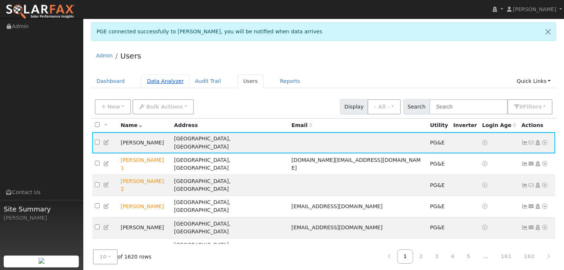
click at [161, 80] on link "Data Analyzer" at bounding box center [165, 81] width 48 height 14
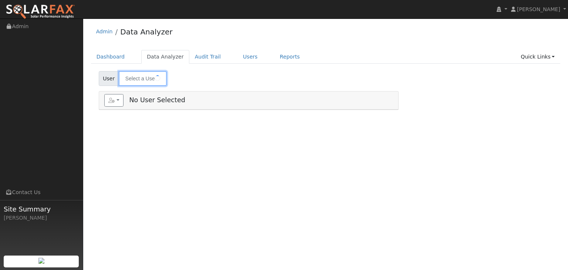
type input "World Marine Estates"
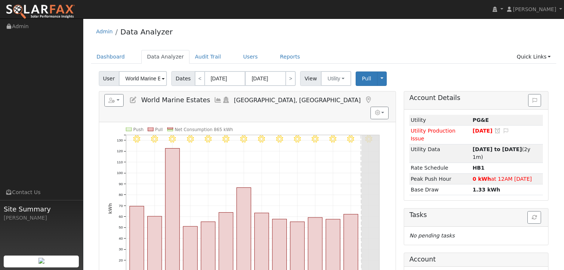
click at [162, 77] on span at bounding box center [163, 79] width 3 height 9
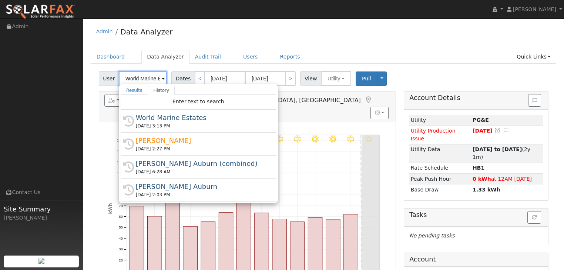
scroll to position [0, 14]
click at [132, 87] on link "Results" at bounding box center [134, 90] width 27 height 9
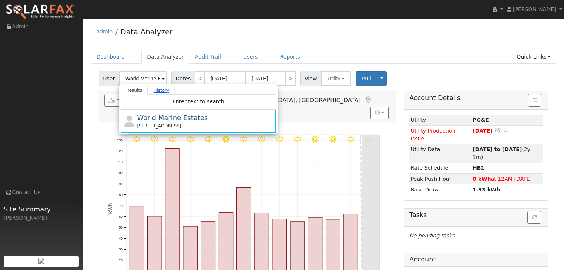
click at [157, 91] on link "History" at bounding box center [161, 90] width 27 height 9
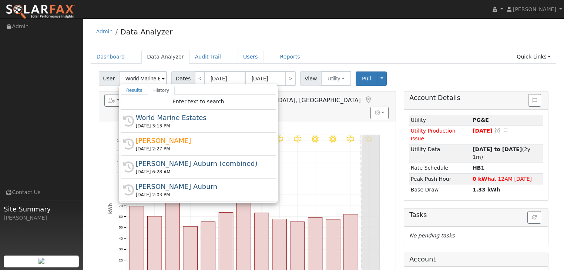
click at [241, 53] on link "Users" at bounding box center [251, 57] width 26 height 14
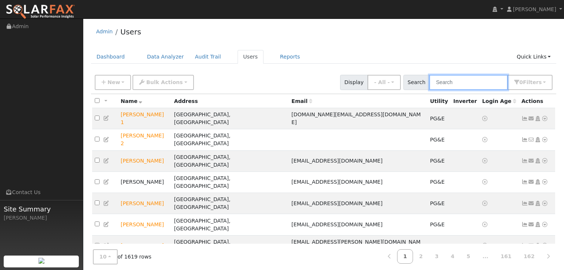
click at [452, 78] on input "text" at bounding box center [468, 82] width 78 height 15
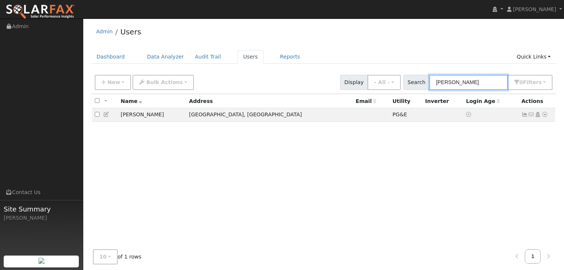
type input "[PERSON_NAME]"
click at [152, 56] on link "Data Analyzer" at bounding box center [165, 57] width 48 height 14
click at [543, 115] on icon at bounding box center [544, 114] width 7 height 5
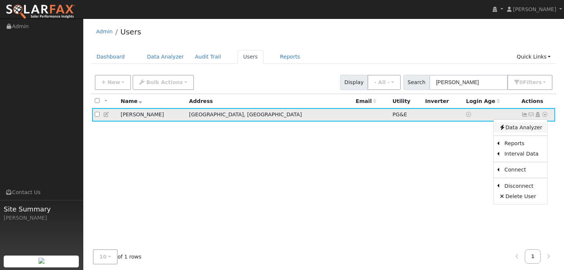
click at [525, 126] on link "Data Analyzer" at bounding box center [521, 127] width 54 height 10
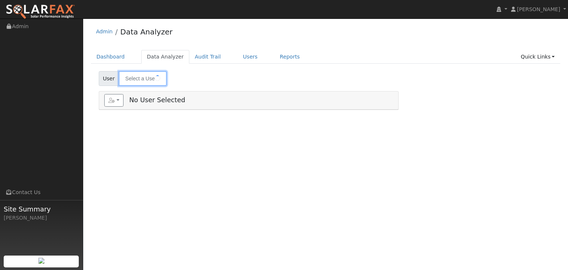
type input "World Marine Estates"
type input "[PERSON_NAME]"
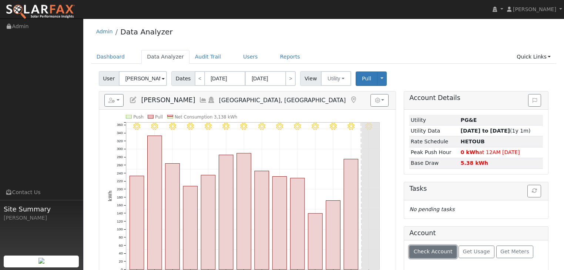
click at [429, 253] on button "Check Account" at bounding box center [432, 251] width 47 height 13
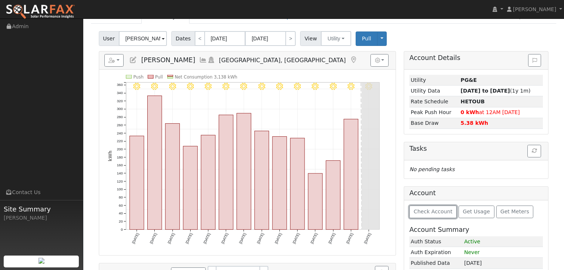
scroll to position [30, 0]
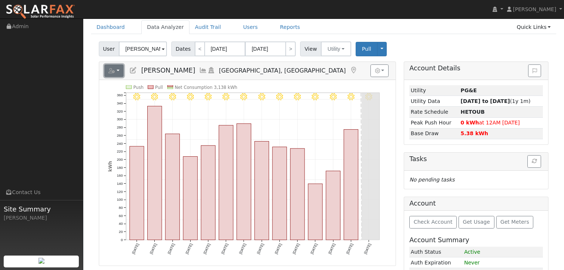
click at [118, 71] on button "button" at bounding box center [114, 70] width 20 height 13
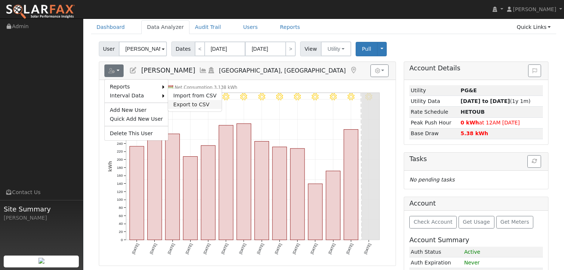
click at [179, 101] on link "Export to CSV" at bounding box center [195, 104] width 54 height 9
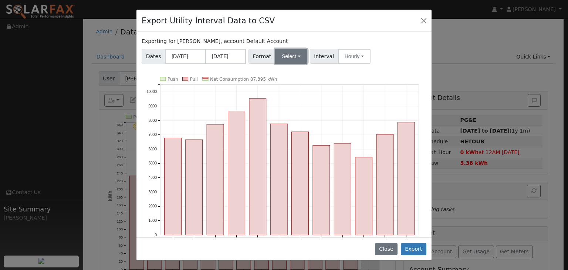
click at [295, 54] on button "Select" at bounding box center [291, 56] width 32 height 15
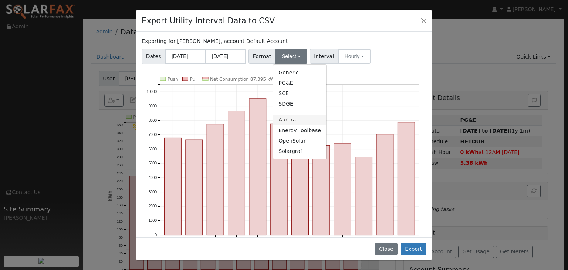
click at [283, 120] on link "Aurora" at bounding box center [299, 120] width 53 height 10
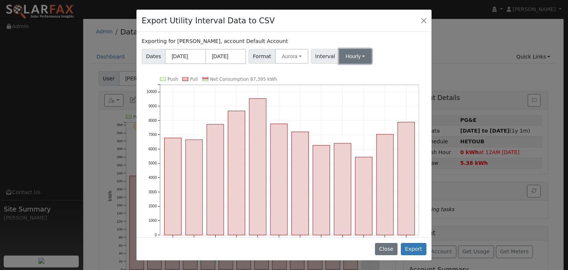
click at [356, 53] on button "Hourly" at bounding box center [355, 56] width 33 height 15
click at [346, 71] on link "15 Minute" at bounding box center [362, 72] width 51 height 10
click at [416, 250] on button "Export" at bounding box center [414, 249] width 26 height 13
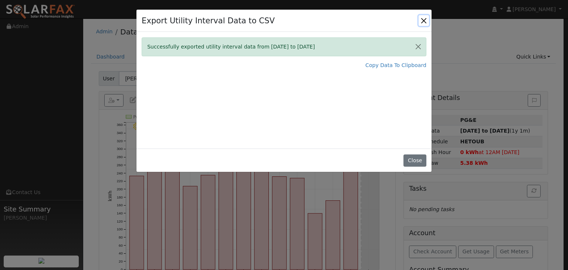
click at [427, 21] on button "Close" at bounding box center [424, 20] width 10 height 10
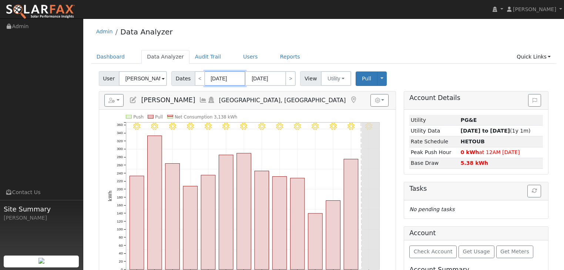
click at [226, 78] on input "[DATE]" at bounding box center [225, 78] width 41 height 15
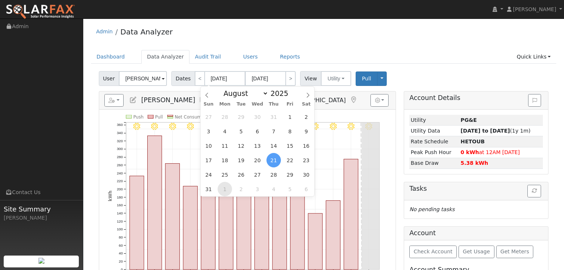
click at [226, 185] on span "1" at bounding box center [225, 189] width 14 height 14
type input "[DATE]"
type input "09/30/2025"
select select "8"
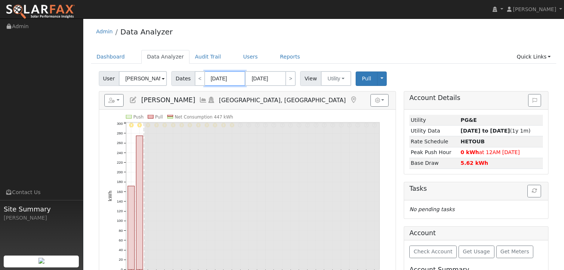
click at [234, 79] on input "[DATE]" at bounding box center [225, 78] width 41 height 15
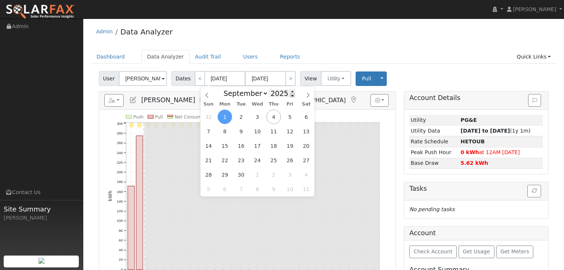
click at [290, 96] on span at bounding box center [292, 95] width 5 height 4
type input "2024"
click at [208, 117] on span "1" at bounding box center [208, 117] width 14 height 14
type input "09/01/2024"
type input "09/30/2024"
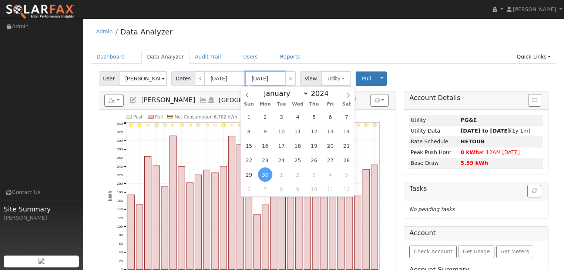
click at [272, 77] on input "09/30/2024" at bounding box center [265, 78] width 41 height 15
click at [330, 96] on span at bounding box center [332, 95] width 5 height 4
click at [330, 91] on span at bounding box center [332, 91] width 5 height 4
type input "2025"
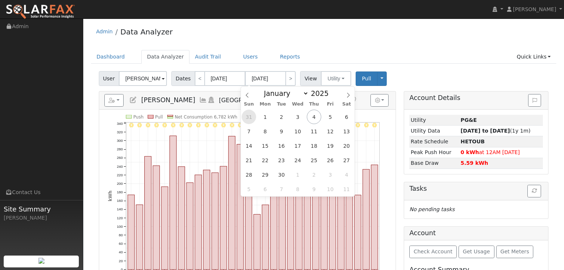
click at [247, 114] on span "31" at bounding box center [249, 117] width 14 height 14
type input "[DATE]"
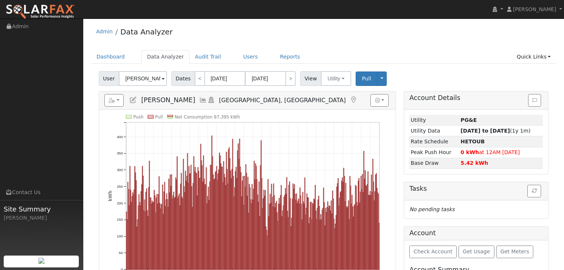
click at [388, 70] on div "User Rusty Areias Account Default Account Default Account 13950 California 160,…" at bounding box center [323, 76] width 452 height 17
click at [362, 78] on span "Pull" at bounding box center [366, 78] width 9 height 6
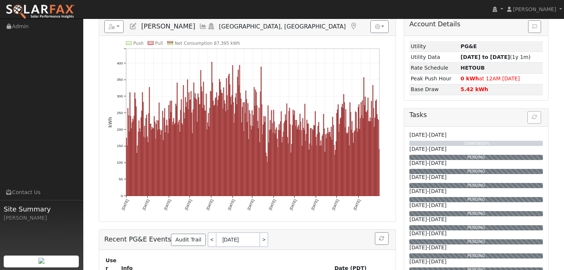
scroll to position [59, 0]
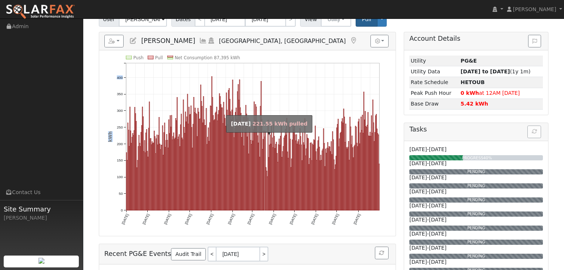
drag, startPoint x: 110, startPoint y: 85, endPoint x: 264, endPoint y: 188, distance: 185.5
click at [264, 188] on icon "Push Pull Net Consumption 87,395 kWh Sun 9/01 Tue 10/01 Fri 11/01 Sun 12/01 Wed…" at bounding box center [247, 145] width 279 height 180
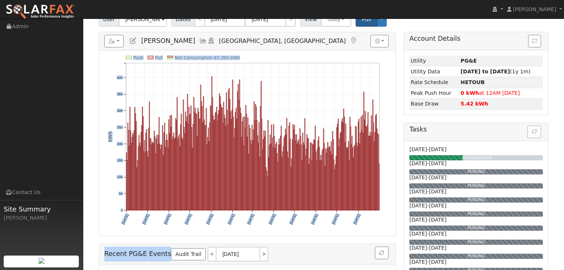
drag, startPoint x: 277, startPoint y: 40, endPoint x: 220, endPoint y: 260, distance: 227.0
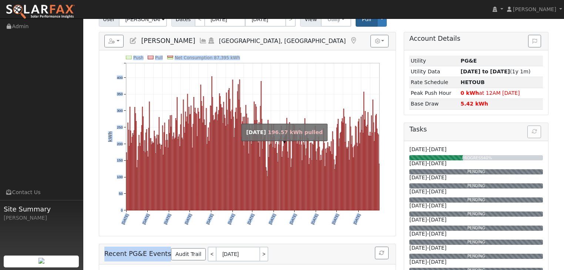
click at [279, 187] on rect "onclick=""" at bounding box center [279, 174] width 1 height 71
type input "04/09/2025"
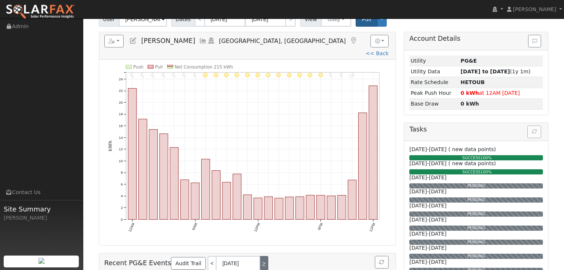
click at [260, 256] on link ">" at bounding box center [264, 263] width 8 height 15
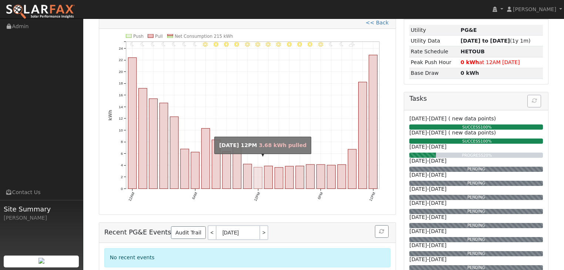
scroll to position [89, 0]
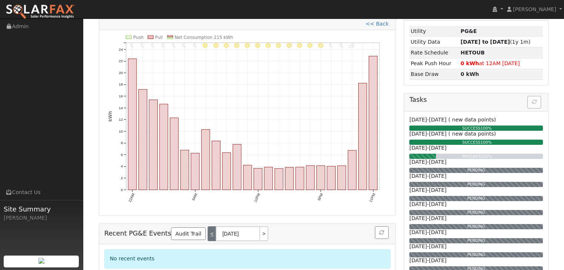
click at [208, 226] on link "<" at bounding box center [212, 233] width 8 height 15
type input "[DATE]"
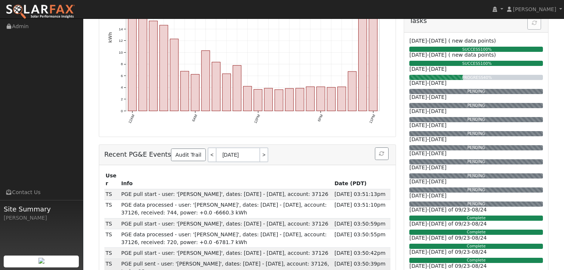
scroll to position [0, 0]
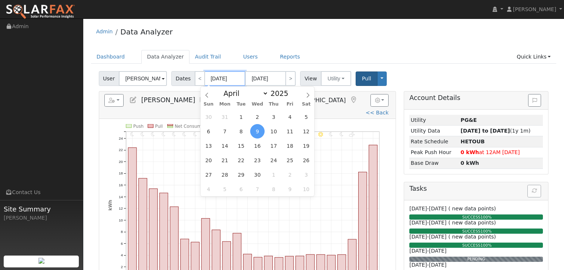
click at [220, 77] on input "04/09/2025" at bounding box center [225, 78] width 41 height 15
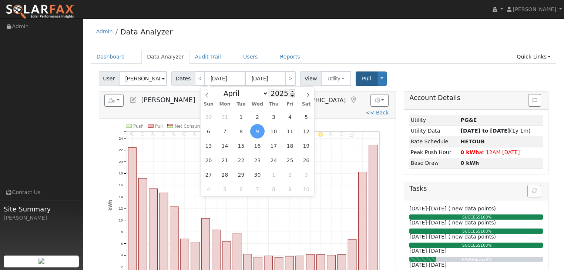
click at [290, 97] on span at bounding box center [292, 95] width 5 height 4
type input "2024"
click at [309, 95] on icon at bounding box center [308, 94] width 3 height 5
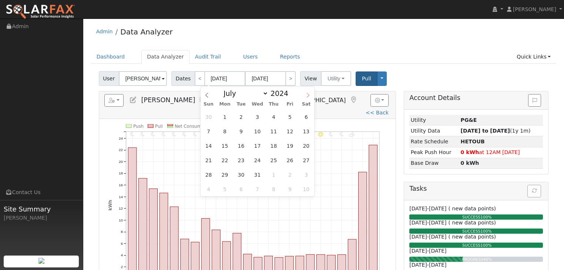
click at [309, 95] on icon at bounding box center [308, 94] width 3 height 5
select select "8"
click at [208, 117] on span "1" at bounding box center [208, 117] width 14 height 14
type input "09/01/2024"
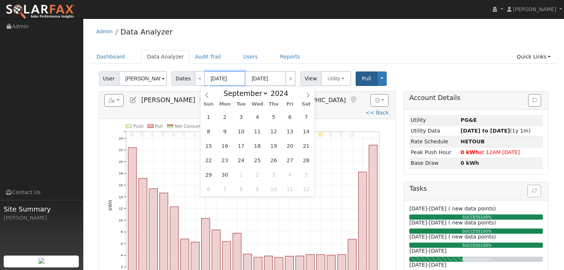
type input "09/30/2024"
type input "2024"
select select "8"
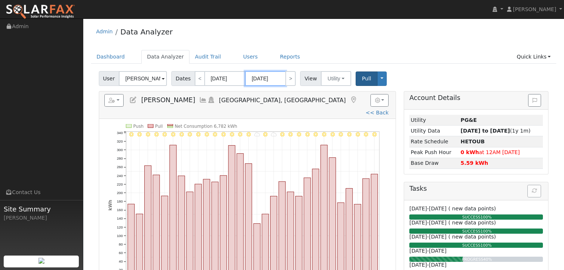
click at [270, 77] on input "09/30/2024" at bounding box center [265, 78] width 41 height 15
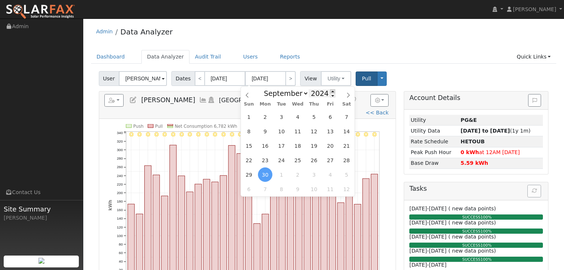
click at [330, 89] on span at bounding box center [332, 91] width 5 height 4
type input "2025"
click at [248, 117] on span "31" at bounding box center [249, 117] width 14 height 14
type input "[DATE]"
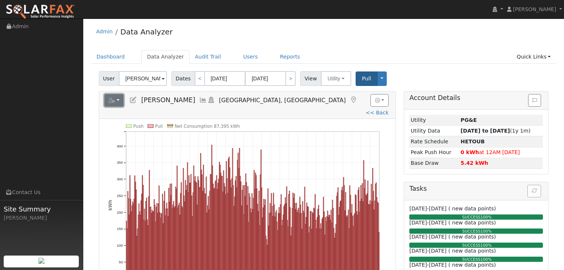
click at [119, 100] on button "button" at bounding box center [114, 100] width 20 height 13
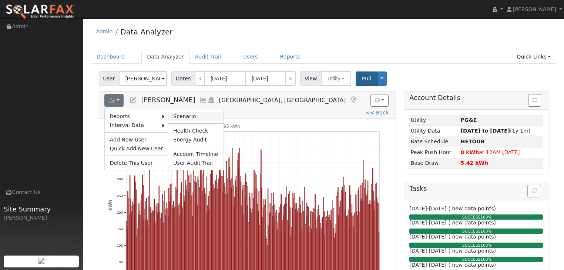
click at [178, 115] on link "Scenario" at bounding box center [195, 116] width 55 height 9
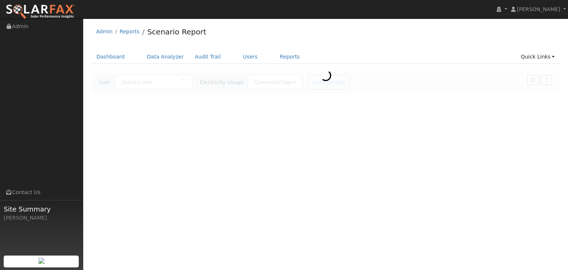
type input "[PERSON_NAME]"
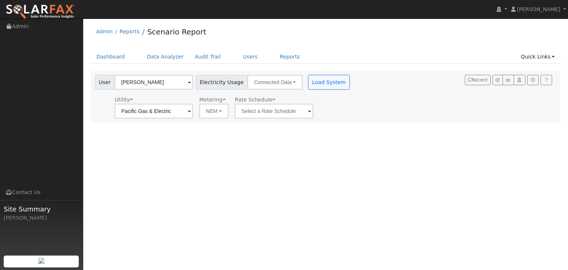
click at [308, 112] on span at bounding box center [309, 111] width 3 height 9
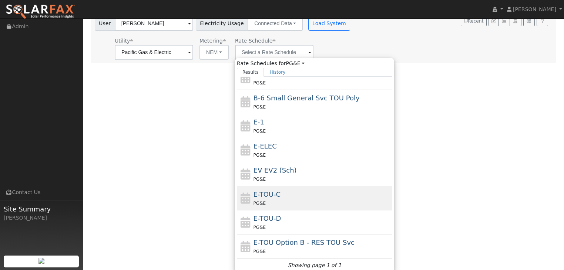
scroll to position [61, 0]
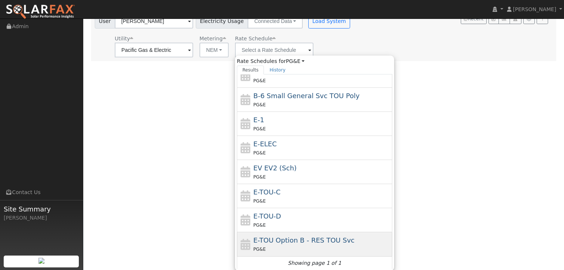
click at [275, 241] on span "E-TOU Option B - RES TOU Svc" at bounding box center [303, 240] width 101 height 8
type input "E-TOU Option B - RES TOU Svc"
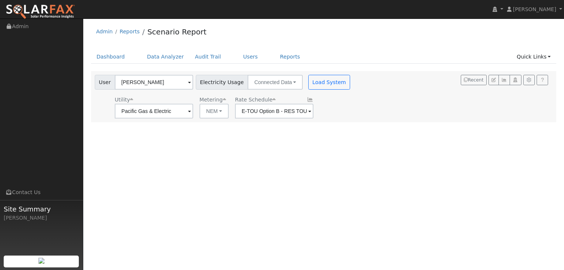
scroll to position [0, 0]
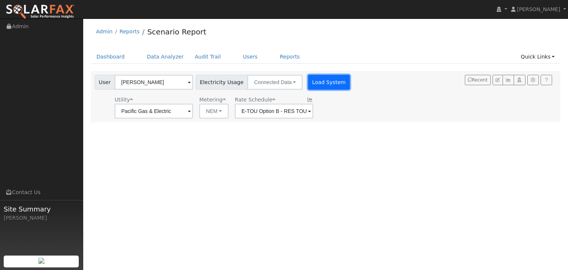
click at [317, 80] on button "Load System" at bounding box center [329, 82] width 42 height 15
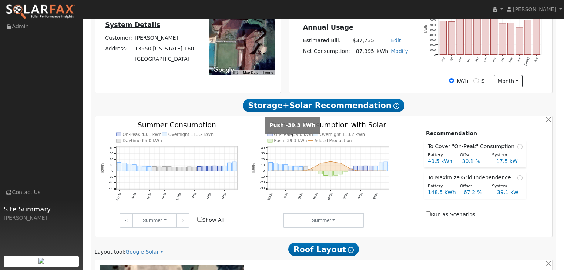
scroll to position [207, 0]
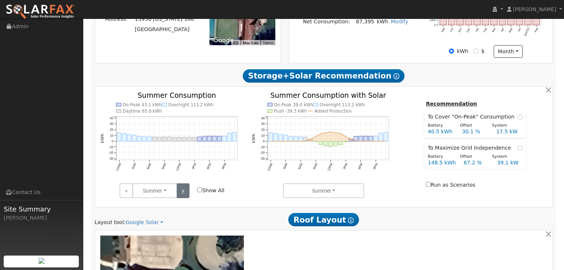
click at [185, 192] on link ">" at bounding box center [182, 190] width 13 height 15
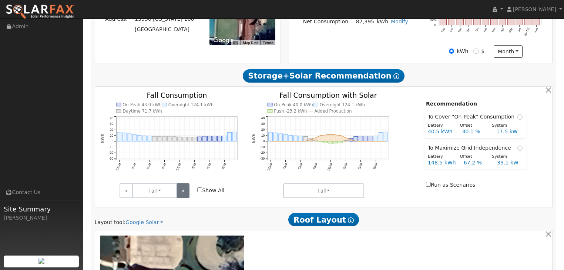
click at [185, 192] on link ">" at bounding box center [182, 190] width 13 height 15
click at [197, 191] on span "Show All" at bounding box center [210, 190] width 35 height 8
click at [199, 189] on input "Show All" at bounding box center [199, 189] width 5 height 5
checkbox input "true"
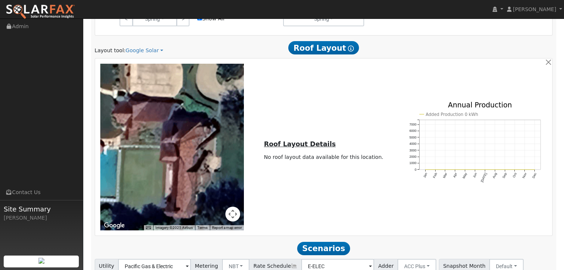
scroll to position [385, 0]
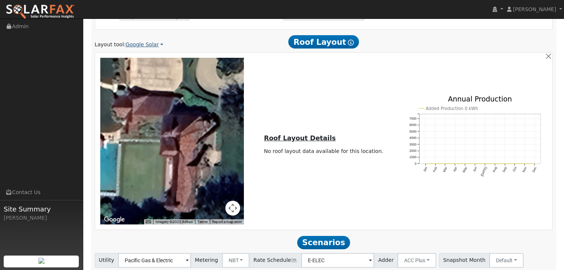
click at [154, 45] on link "Google Solar" at bounding box center [144, 45] width 38 height 8
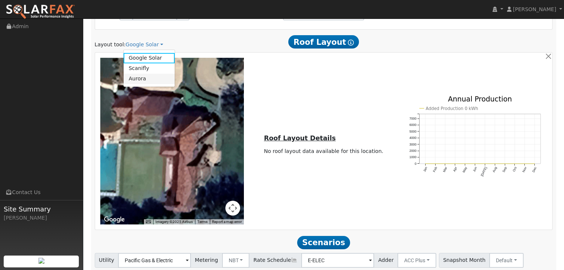
click at [132, 80] on link "Aurora" at bounding box center [149, 79] width 51 height 10
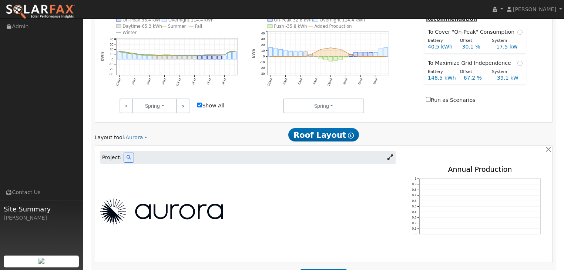
click at [206, 210] on img at bounding box center [161, 211] width 122 height 26
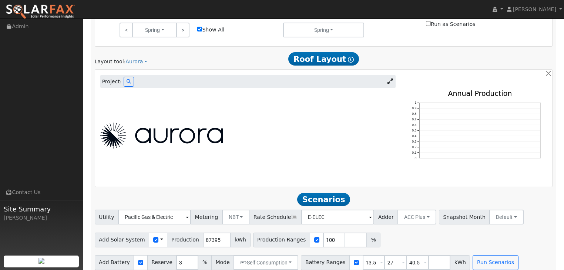
scroll to position [346, 0]
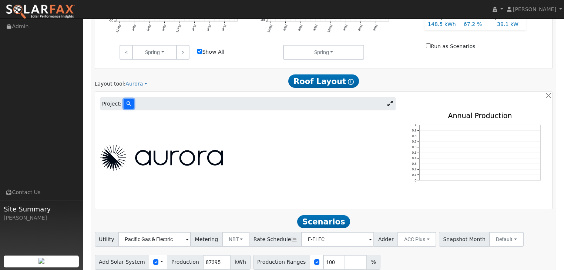
click at [124, 100] on button at bounding box center [129, 104] width 10 height 10
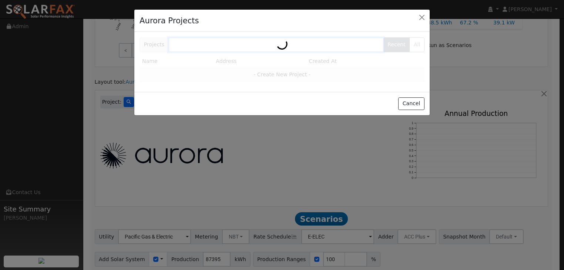
scroll to position [346, 0]
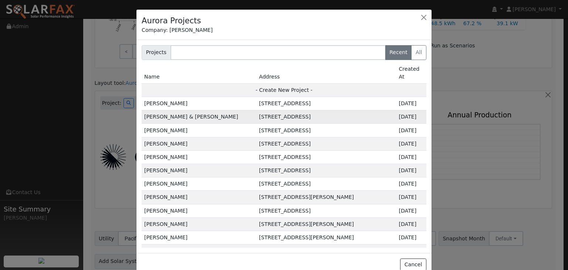
click at [168, 110] on td "[PERSON_NAME] & [PERSON_NAME]" at bounding box center [199, 116] width 115 height 13
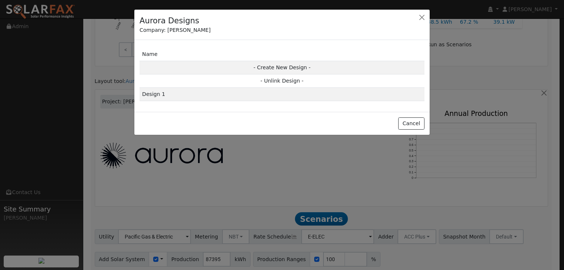
scroll to position [347, 0]
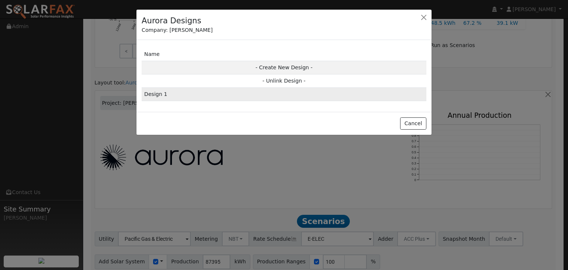
click at [188, 94] on td "Design 1" at bounding box center [284, 94] width 285 height 13
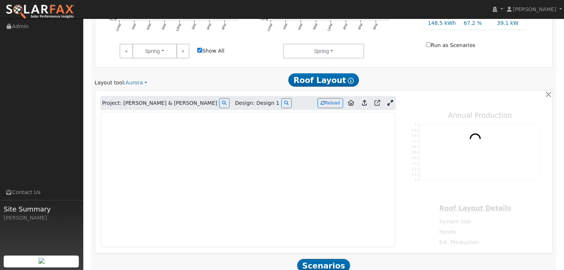
type input "52243"
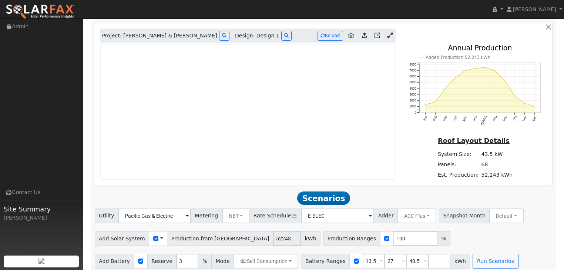
scroll to position [420, 0]
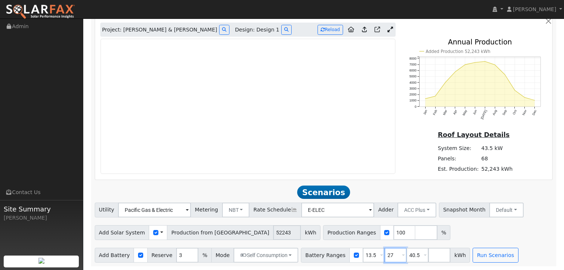
click at [384, 254] on input "27" at bounding box center [395, 255] width 22 height 15
click at [363, 256] on input "13.5" at bounding box center [374, 255] width 22 height 15
click at [380, 255] on span at bounding box center [381, 255] width 3 height 9
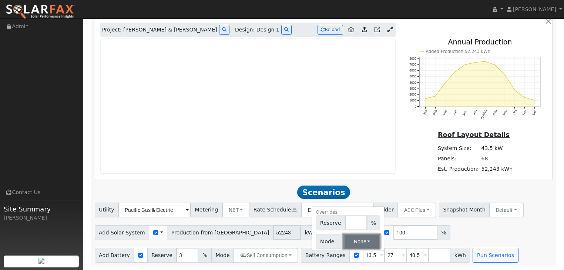
click at [356, 239] on button "None" at bounding box center [361, 241] width 37 height 15
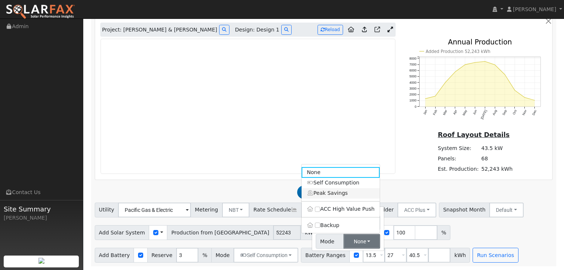
click at [321, 192] on link "Peak Savings" at bounding box center [341, 193] width 78 height 10
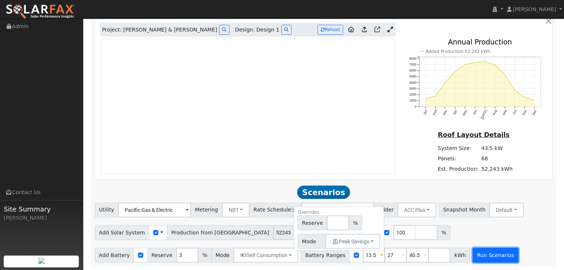
click at [484, 258] on button "Run Scenarios" at bounding box center [495, 255] width 46 height 15
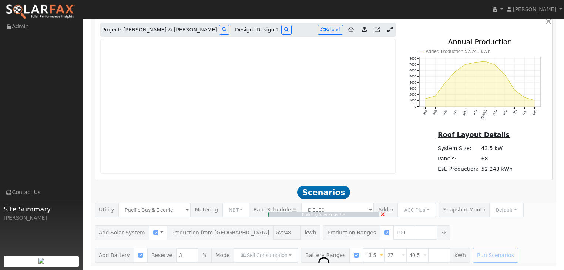
type input "34.8"
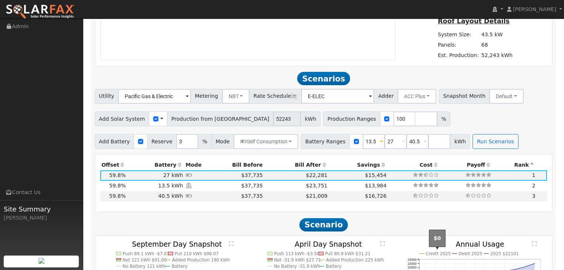
scroll to position [523, 0]
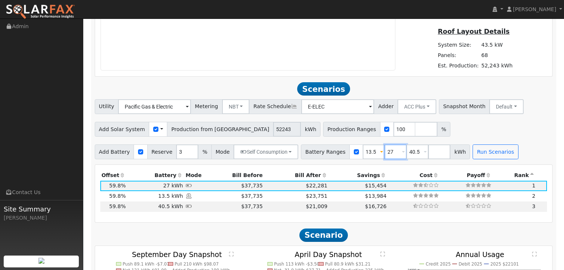
drag, startPoint x: 380, startPoint y: 149, endPoint x: 377, endPoint y: 153, distance: 4.7
click at [384, 152] on input "27" at bounding box center [395, 151] width 22 height 15
click at [384, 154] on input "27" at bounding box center [395, 151] width 22 height 15
click at [402, 151] on span at bounding box center [403, 152] width 3 height 9
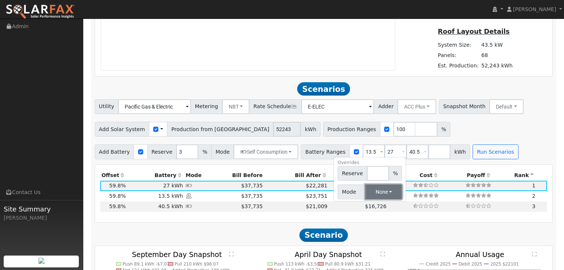
click at [377, 191] on button "None" at bounding box center [383, 191] width 37 height 15
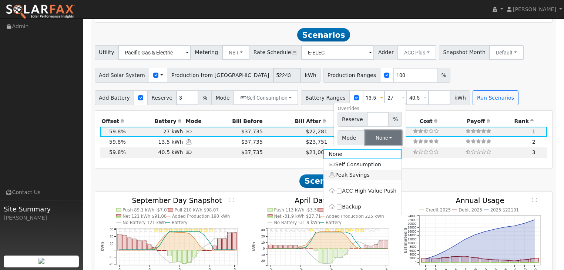
scroll to position [582, 0]
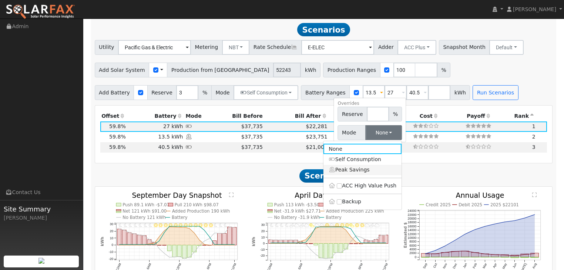
click at [329, 169] on link "Peak Savings" at bounding box center [362, 170] width 78 height 10
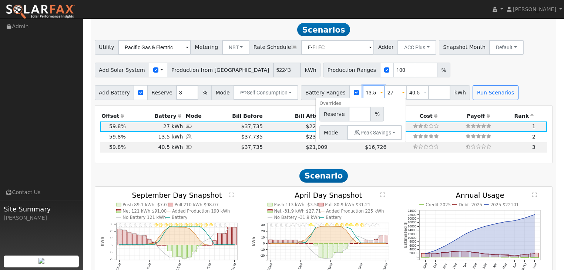
click at [365, 93] on input "13.5" at bounding box center [374, 92] width 22 height 15
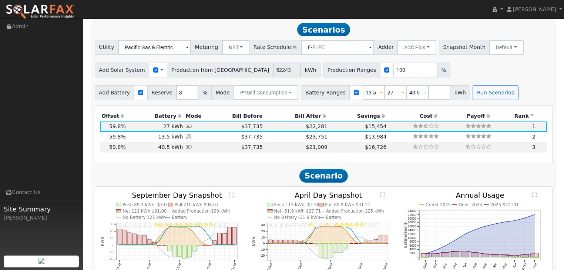
click at [380, 92] on span at bounding box center [381, 93] width 3 height 9
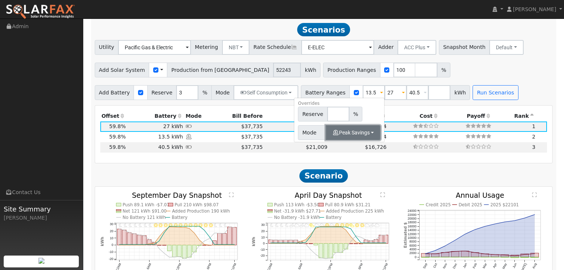
click at [357, 132] on button "Peak Savings" at bounding box center [353, 132] width 55 height 15
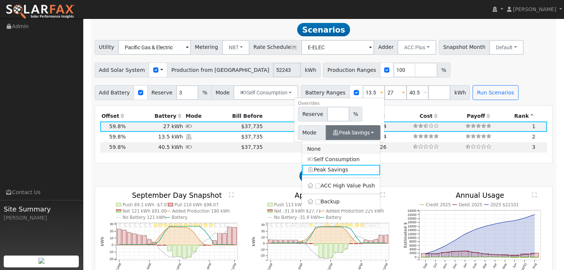
click at [314, 149] on link "None" at bounding box center [341, 149] width 78 height 10
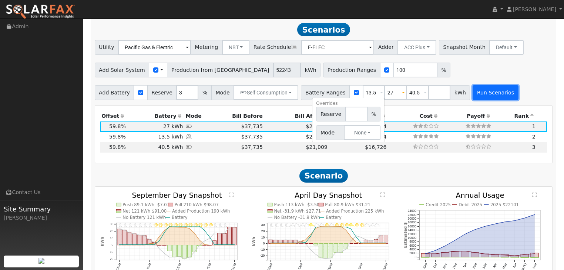
click at [472, 97] on button "Run Scenarios" at bounding box center [495, 92] width 46 height 15
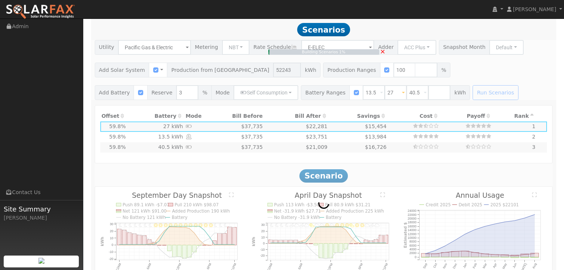
type input "$16,200"
type input "$41,430"
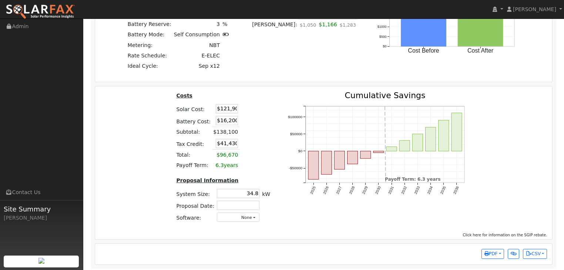
scroll to position [0, 0]
drag, startPoint x: 217, startPoint y: 110, endPoint x: 249, endPoint y: 110, distance: 32.6
click at [249, 110] on tr "Solar Cost: $121,900" at bounding box center [223, 109] width 97 height 12
type input "$156,600"
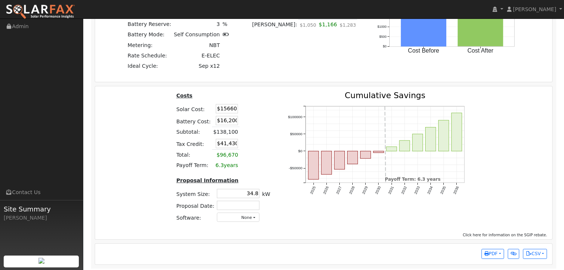
type input "$51,840"
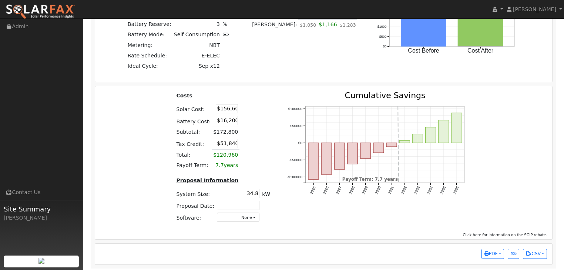
click at [249, 136] on td at bounding box center [247, 132] width 16 height 11
drag, startPoint x: 217, startPoint y: 121, endPoint x: 246, endPoint y: 120, distance: 28.5
click at [246, 120] on tr "Battery Cost: $16,200" at bounding box center [223, 121] width 97 height 12
type input "$78,000"
type input "$70,380"
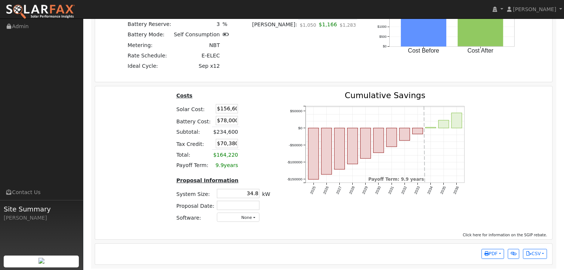
click at [257, 151] on table "Costs Solar Cost: $156,600 Battery Cost: $78,000 Subtotal: $234,600 Tax Credit:…" at bounding box center [223, 130] width 97 height 79
click at [251, 215] on button "None" at bounding box center [238, 216] width 43 height 9
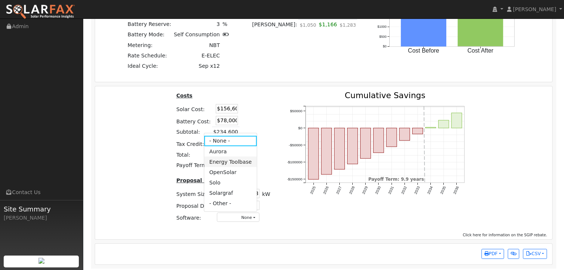
click at [226, 163] on link "Energy Toolbase" at bounding box center [230, 162] width 53 height 10
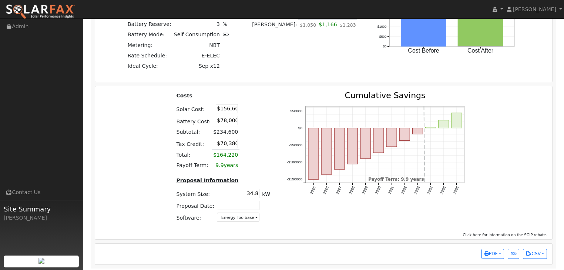
click at [147, 155] on div "Costs Solar Cost: $156,600 Battery Cost: $78,000 Subtotal: $234,600 Tax Credit:…" at bounding box center [323, 159] width 462 height 137
click at [491, 255] on span "PDF" at bounding box center [490, 253] width 13 height 5
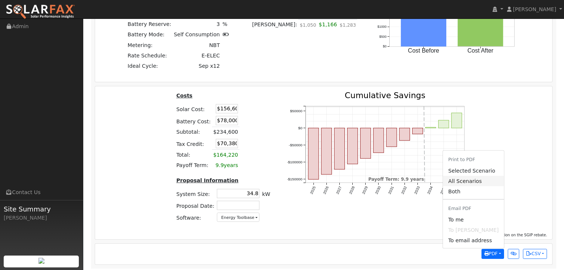
click at [473, 178] on link "All Scenarios" at bounding box center [473, 181] width 61 height 10
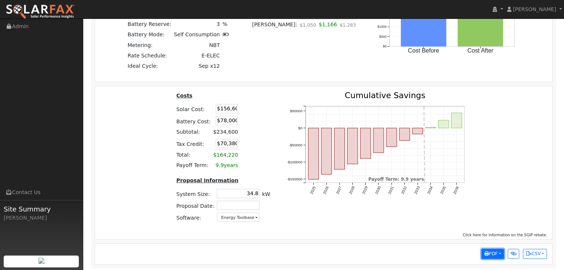
click at [491, 255] on span "PDF" at bounding box center [490, 253] width 13 height 5
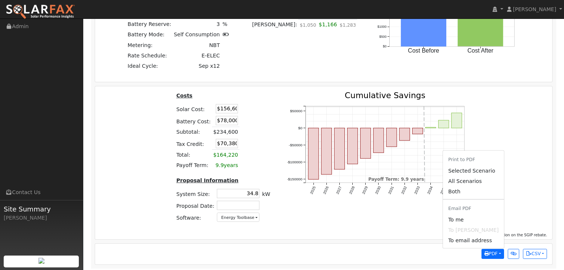
drag, startPoint x: 468, startPoint y: 172, endPoint x: 69, endPoint y: 151, distance: 399.4
click at [468, 171] on link "Selected Scenario" at bounding box center [473, 170] width 61 height 10
